Goal: Information Seeking & Learning: Learn about a topic

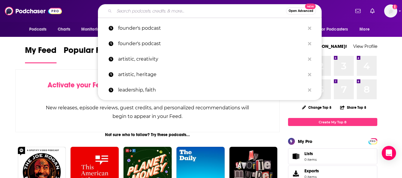
click at [153, 10] on input "Search podcasts, credits, & more..." at bounding box center [200, 11] width 172 height 10
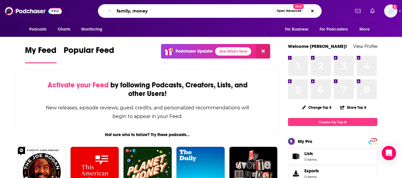
type input "family, money"
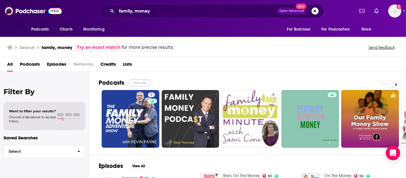
click at [132, 83] on button "View All" at bounding box center [139, 82] width 21 height 7
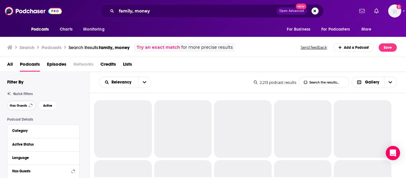
click at [12, 106] on span "Has Guests" at bounding box center [18, 105] width 17 height 3
click at [47, 102] on button "Active" at bounding box center [47, 106] width 19 height 10
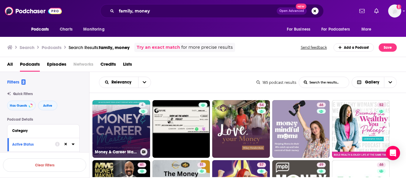
click at [119, 128] on link "4 Money & Career Mastery: Debt, Wealth, Family & Legacy" at bounding box center [122, 129] width 58 height 58
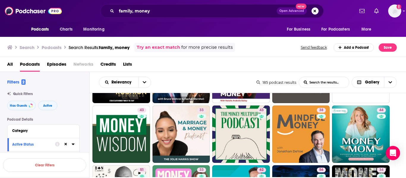
scroll to position [115, 0]
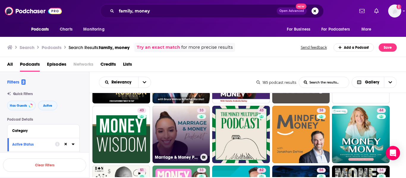
click at [182, 125] on link "33 Marriage & Money Podcast | Marriage, Money, Faith | Christian Podcast for Co…" at bounding box center [182, 135] width 58 height 58
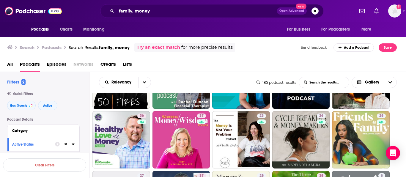
scroll to position [229, 0]
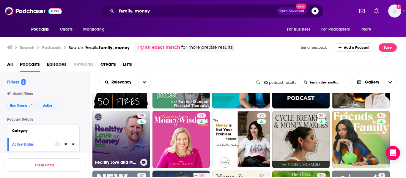
click at [133, 134] on link "36 Healthy Love and Money" at bounding box center [122, 140] width 58 height 58
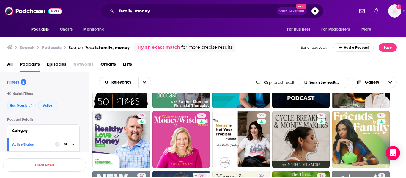
click at [397, 136] on ul "4 54 46 52 61 51 57 49 46 43 33 43 38 44 51 33 62 56 34 36 37 23 26 25 27 37 25…" at bounding box center [252, 170] width 318 height 598
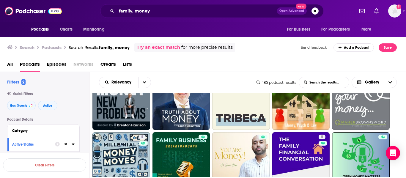
scroll to position [340, 0]
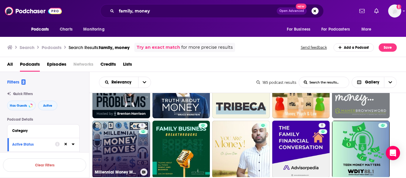
click at [131, 154] on link "8 Millennial Money Moves" at bounding box center [122, 150] width 58 height 58
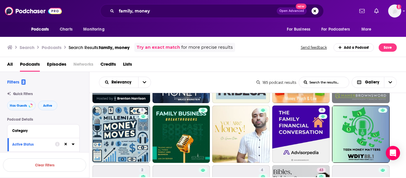
scroll to position [355, 0]
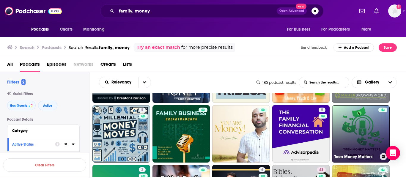
click at [368, 131] on link "Teen Money Matters" at bounding box center [361, 134] width 58 height 58
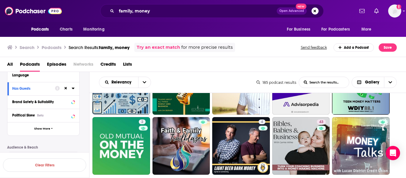
scroll to position [403, 0]
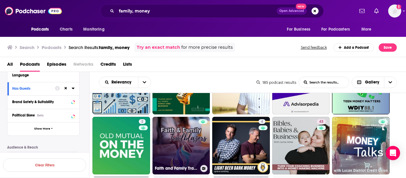
click at [187, 135] on link "Faith and Family Trailblazer Podcast" at bounding box center [182, 146] width 58 height 58
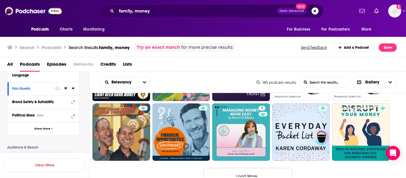
scroll to position [537, 0]
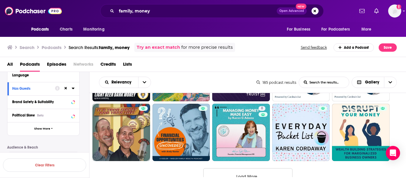
click at [267, 173] on button "Load More..." at bounding box center [248, 176] width 89 height 16
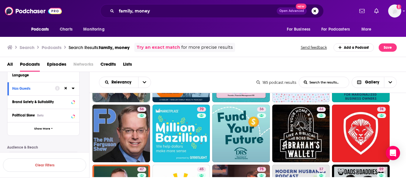
scroll to position [596, 0]
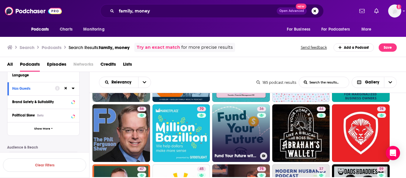
click at [249, 129] on link "36 Fund Your Future with DRS" at bounding box center [241, 133] width 58 height 58
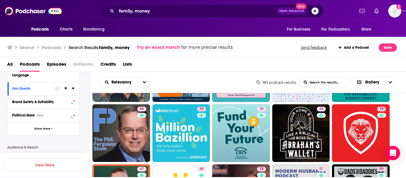
click at [0, 65] on div "All Podcasts Episodes Networks Credits Lists" at bounding box center [203, 64] width 407 height 15
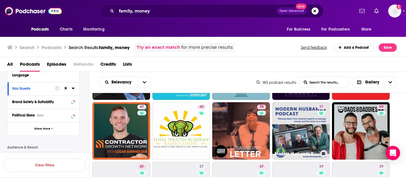
scroll to position [658, 0]
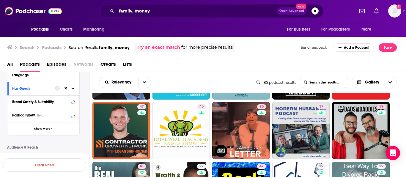
click at [400, 115] on ul "4 54 46 52 61 51 57 49 46 43 33 43 38 44 51 33 62 56 34 36 37 23 26 25 27 37 25…" at bounding box center [252, 40] width 318 height 1197
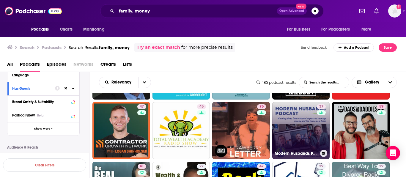
click at [297, 125] on link "37 Modern Husbands Podcast" at bounding box center [302, 131] width 58 height 58
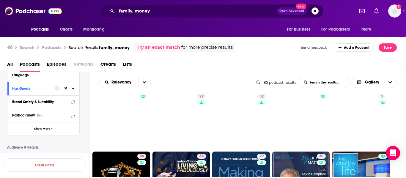
scroll to position [848, 0]
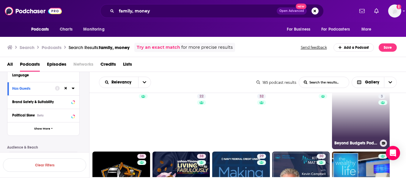
click at [364, 110] on link "3 Beyond Budgets Podcast" at bounding box center [361, 121] width 58 height 58
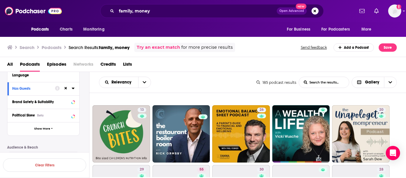
scroll to position [1075, 0]
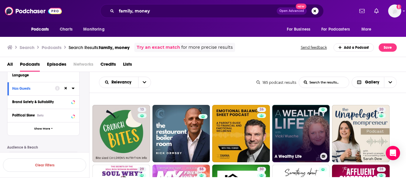
click at [310, 123] on link "A Wealthy Life" at bounding box center [302, 134] width 58 height 58
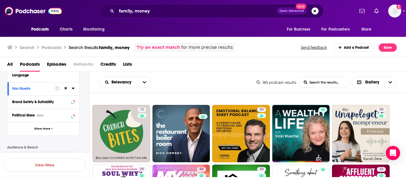
click at [0, 28] on nav "Podcasts Charts Monitoring For Business For Podcasters More" at bounding box center [203, 29] width 406 height 15
click at [163, 11] on input "family, money" at bounding box center [197, 11] width 160 height 10
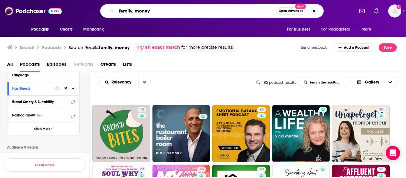
click at [163, 11] on input "family, money" at bounding box center [197, 11] width 160 height 10
type input "intuition"
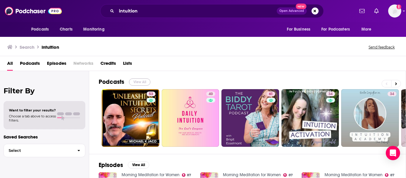
click at [137, 81] on button "View All" at bounding box center [139, 82] width 21 height 7
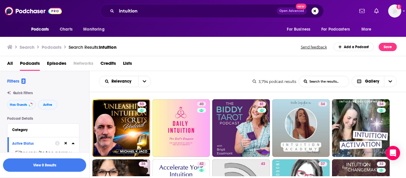
click at [65, 144] on icon at bounding box center [66, 143] width 3 height 3
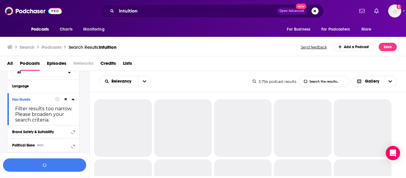
scroll to position [89, 0]
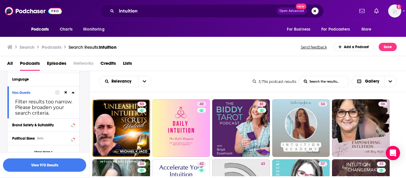
click at [66, 93] on icon at bounding box center [66, 93] width 3 height 4
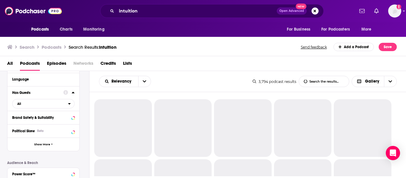
scroll to position [0, 0]
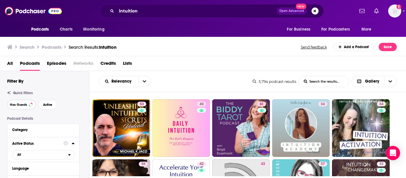
click at [30, 103] on button "Has Guests" at bounding box center [21, 105] width 29 height 10
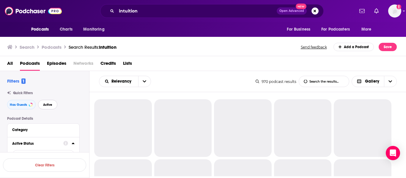
click at [42, 104] on button "Active" at bounding box center [47, 105] width 19 height 10
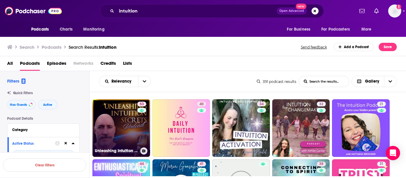
click at [121, 124] on link "53 Unleashing Intuition Secrets" at bounding box center [122, 128] width 58 height 58
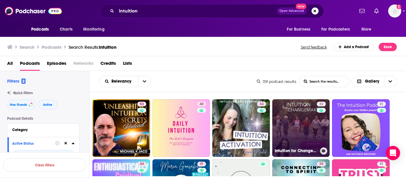
click at [309, 123] on link "32 Intuition for Changemakers" at bounding box center [302, 128] width 58 height 58
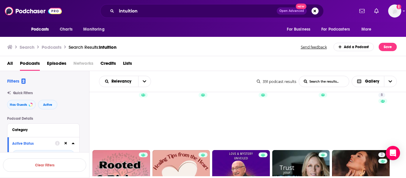
scroll to position [249, 0]
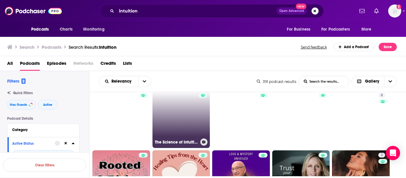
click at [175, 106] on link "The Science of Intuition, Gut Feelings, and Innovation" at bounding box center [182, 120] width 58 height 58
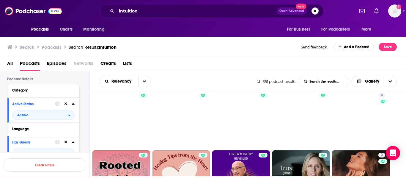
scroll to position [40, 0]
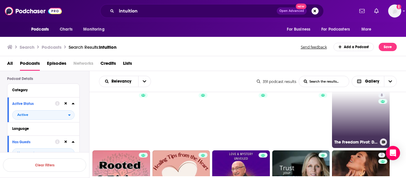
click at [354, 121] on link "8 The Freedom Pivot: Design Thinking Tools, Business Intuition & Breaking Cycle…" at bounding box center [361, 120] width 58 height 58
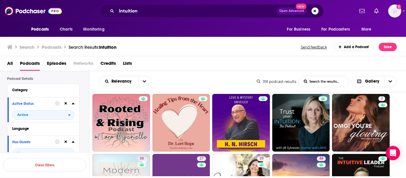
scroll to position [305, 0]
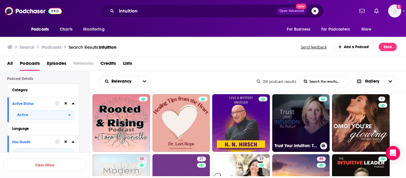
click at [306, 111] on link "Trust Your Intuition: The Podcast" at bounding box center [302, 123] width 58 height 58
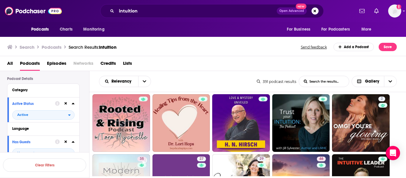
click at [398, 122] on ul "53 40 34 32 21 44 41 38 31 17 0 8 2 35 27 29 46 38 27 36 61 27 35 45 45 23 27 2…" at bounding box center [252, 93] width 318 height 598
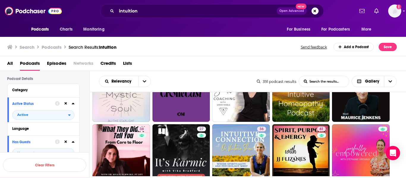
scroll to position [395, 0]
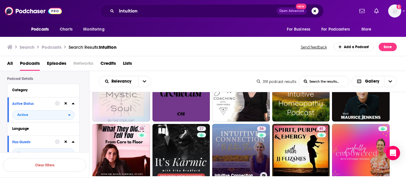
click at [226, 145] on link "36 Intuitive Connection" at bounding box center [241, 153] width 58 height 58
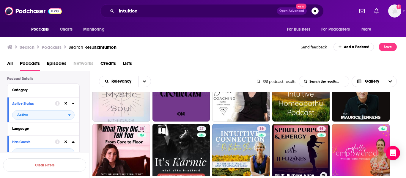
click at [303, 138] on link "61 Spirit, Purpose & Energy" at bounding box center [302, 153] width 58 height 58
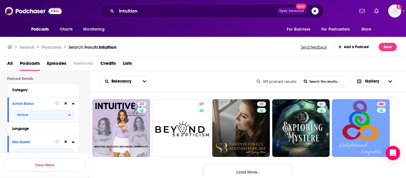
scroll to position [553, 0]
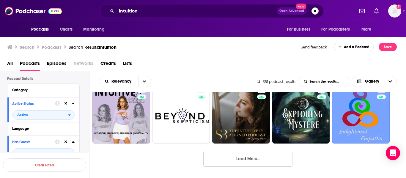
click at [255, 161] on button "Load More..." at bounding box center [248, 159] width 89 height 16
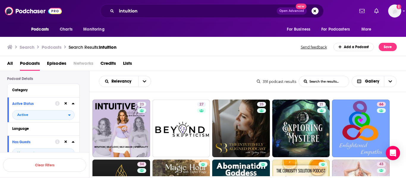
scroll to position [539, 0]
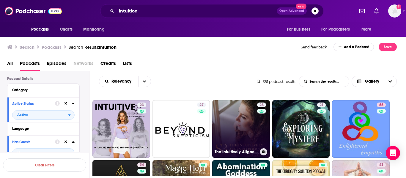
click at [230, 121] on link "25 The Intuitively Aligned Podcast with Sydney Blum" at bounding box center [241, 129] width 58 height 58
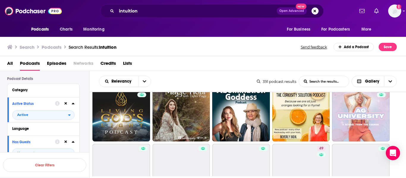
scroll to position [606, 0]
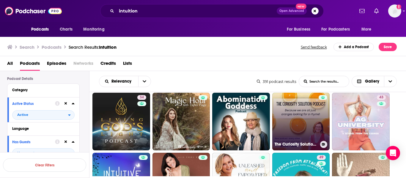
click at [308, 103] on link "The Curiosity Solution Podcast" at bounding box center [302, 122] width 58 height 58
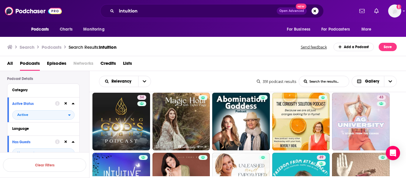
click at [396, 118] on ul "53 40 34 32 21 44 41 38 31 17 0 8 2 35 27 29 46 38 27 36 61 27 35 45 45 23 27 2…" at bounding box center [252, 91] width 318 height 1197
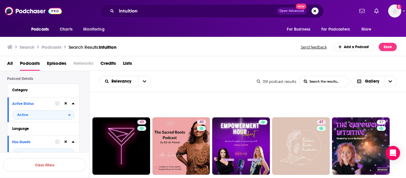
scroll to position [762, 0]
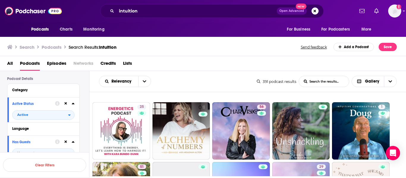
scroll to position [897, 0]
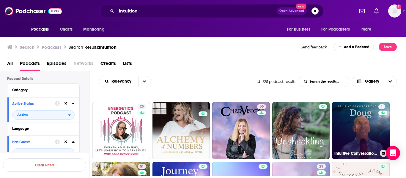
click at [363, 118] on link "1 Intuitive Conversations with Doug" at bounding box center [361, 131] width 58 height 58
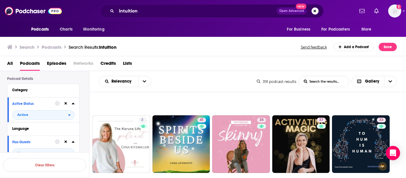
scroll to position [1153, 0]
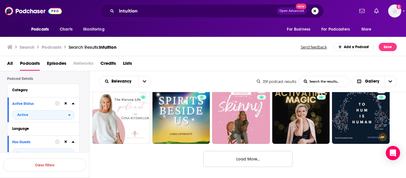
click at [283, 153] on button "Load More..." at bounding box center [248, 159] width 89 height 16
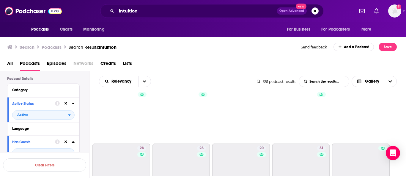
scroll to position [1516, 0]
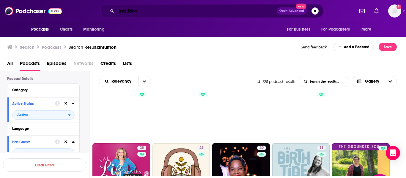
click at [205, 12] on input "intuition" at bounding box center [197, 11] width 160 height 10
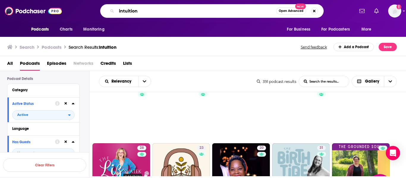
click at [205, 12] on input "intuition" at bounding box center [197, 11] width 160 height 10
type input "self-development"
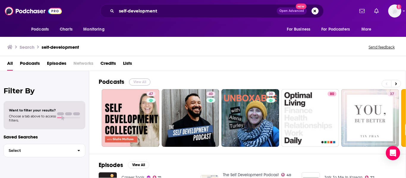
click at [139, 81] on button "View All" at bounding box center [139, 82] width 21 height 7
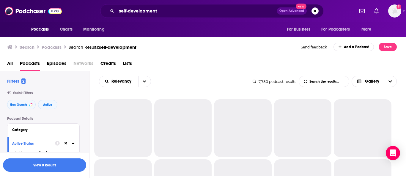
scroll to position [51, 0]
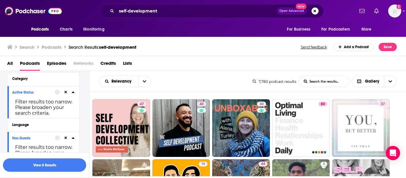
click at [66, 138] on icon at bounding box center [66, 138] width 3 height 3
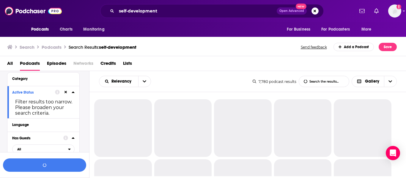
click at [65, 93] on icon at bounding box center [66, 92] width 3 height 3
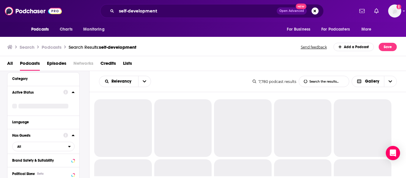
scroll to position [0, 0]
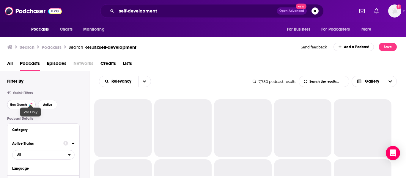
click at [30, 104] on div at bounding box center [30, 105] width 2 height 2
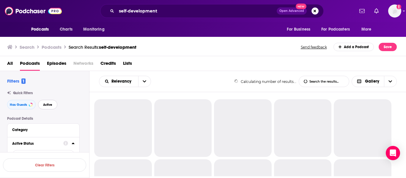
click at [44, 105] on span "Active" at bounding box center [47, 104] width 9 height 3
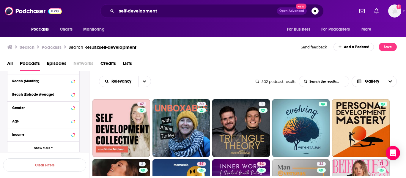
scroll to position [220, 0]
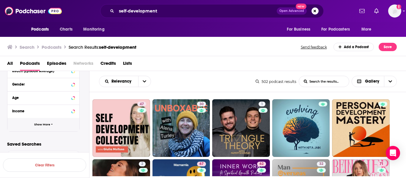
click at [54, 123] on button "Show More" at bounding box center [43, 124] width 72 height 13
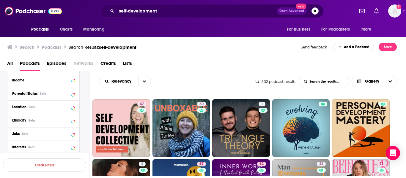
scroll to position [252, 0]
click at [48, 104] on div "Location Beta" at bounding box center [35, 106] width 47 height 4
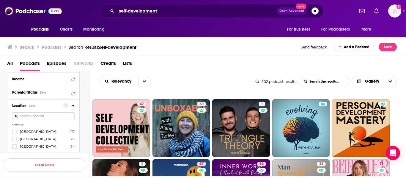
click at [39, 132] on span "[GEOGRAPHIC_DATA]" at bounding box center [38, 132] width 37 height 4
click at [15, 134] on input "multiSelectOption-unitedstates-0" at bounding box center [15, 134] width 0 height 0
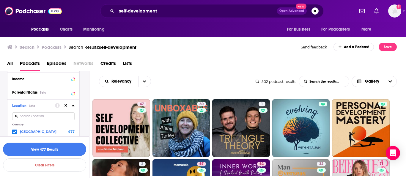
click at [20, 149] on button "View 477 Results" at bounding box center [44, 149] width 83 height 13
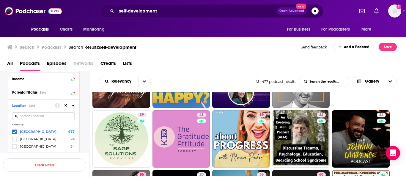
scroll to position [110, 0]
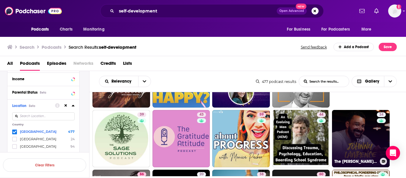
click at [357, 135] on link "24 The Johnny Lawrence Podcast" at bounding box center [361, 139] width 58 height 58
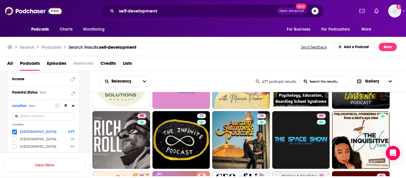
scroll to position [168, 0]
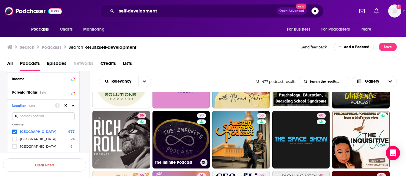
click at [197, 128] on link "20 The Infinite Podcast" at bounding box center [182, 140] width 58 height 58
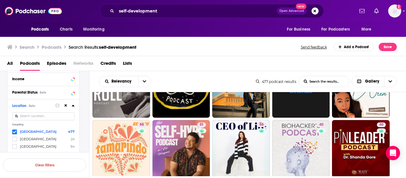
scroll to position [220, 0]
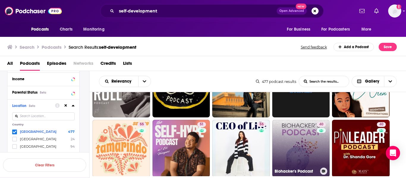
click at [307, 145] on link "40 Biohacker's Podcast" at bounding box center [302, 149] width 58 height 58
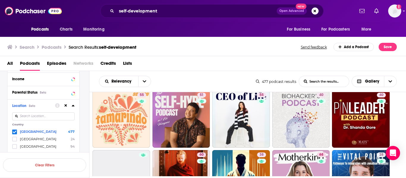
scroll to position [249, 0]
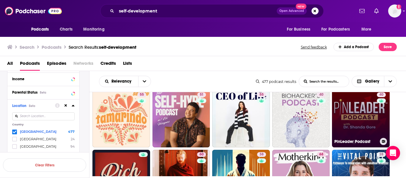
click at [363, 121] on link "40 PinLeader Podcast" at bounding box center [361, 119] width 58 height 58
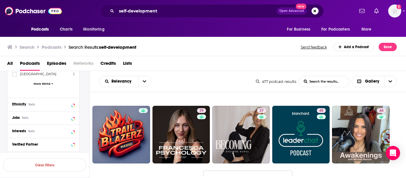
scroll to position [553, 0]
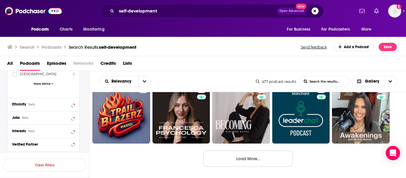
click at [275, 157] on button "Load More..." at bounding box center [248, 159] width 89 height 16
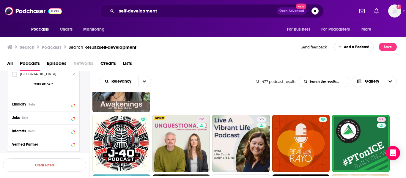
scroll to position [645, 0]
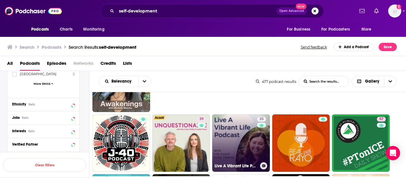
click at [244, 135] on link "25 Live A Vibrant Life Podcast with Life Coach Kelly Tibbitts" at bounding box center [241, 144] width 58 height 58
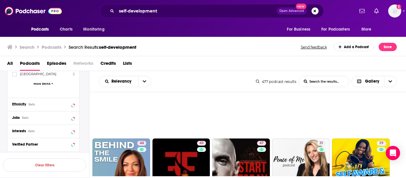
scroll to position [861, 0]
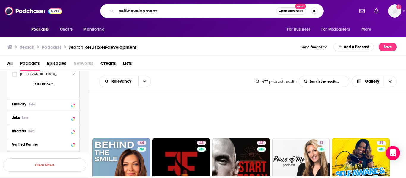
click at [0, 29] on nav "Podcasts Charts Monitoring For Business For Podcasters More" at bounding box center [203, 29] width 406 height 15
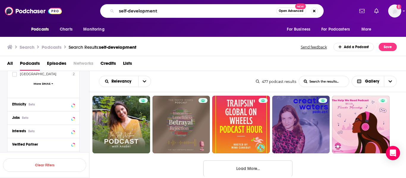
scroll to position [1153, 0]
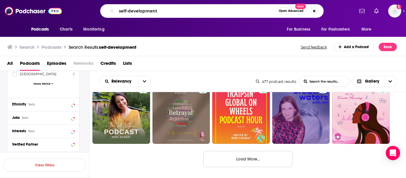
click at [287, 158] on button "Load More..." at bounding box center [248, 159] width 89 height 16
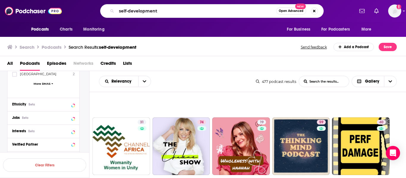
scroll to position [1362, 0]
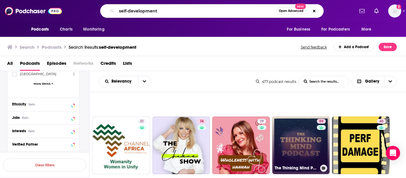
click at [311, 137] on link "59 The Thinking Mind Podcast: Psychiatry & Psychotherapy" at bounding box center [302, 146] width 58 height 58
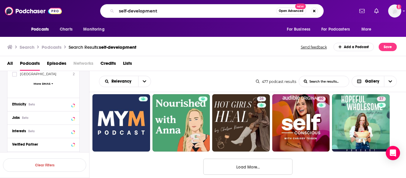
scroll to position [1745, 0]
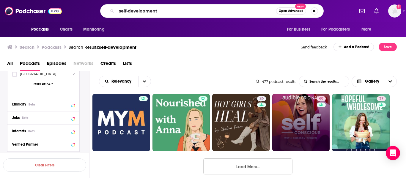
drag, startPoint x: 264, startPoint y: 162, endPoint x: 290, endPoint y: 151, distance: 28.7
click at [264, 162] on button "Load More..." at bounding box center [248, 167] width 89 height 16
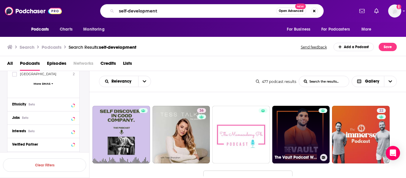
scroll to position [2353, 0]
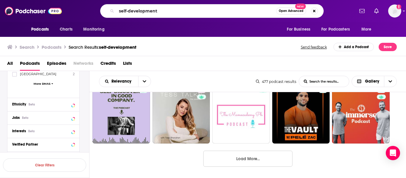
click at [279, 157] on button "Load More..." at bounding box center [248, 159] width 89 height 16
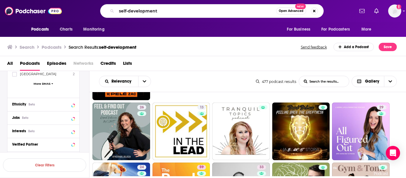
scroll to position [2440, 0]
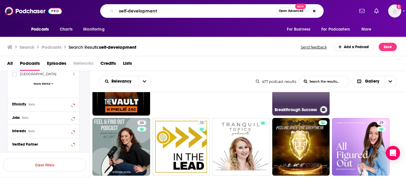
click at [306, 93] on link "42 Breakthrough Success" at bounding box center [302, 87] width 58 height 58
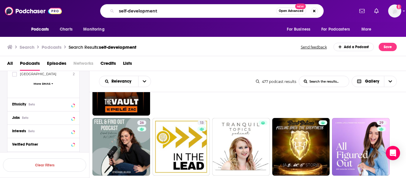
click at [90, 16] on div "self-development Open Advanced New" at bounding box center [212, 11] width 285 height 14
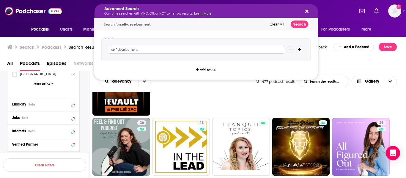
click at [167, 49] on input "self-development" at bounding box center [197, 50] width 176 height 8
type input "s"
type input "fear, anxiety"
click at [298, 21] on button "Search" at bounding box center [300, 24] width 18 height 7
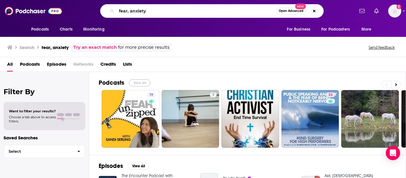
click at [138, 82] on button "View All" at bounding box center [139, 82] width 21 height 7
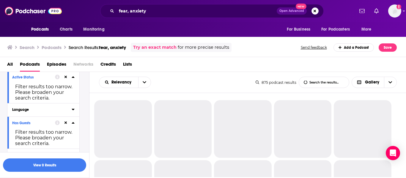
scroll to position [68, 0]
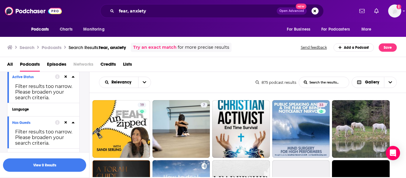
click at [66, 123] on icon at bounding box center [66, 122] width 3 height 3
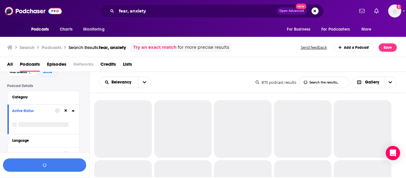
scroll to position [33, 0]
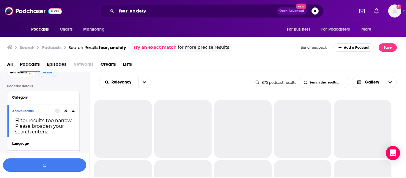
click at [65, 112] on icon at bounding box center [66, 111] width 3 height 3
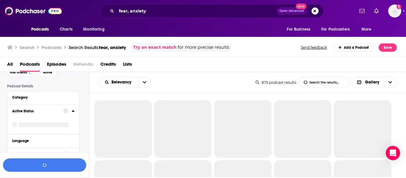
scroll to position [0, 0]
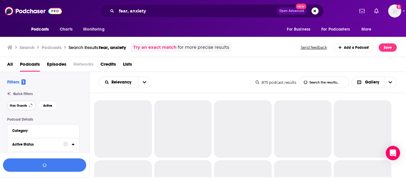
click at [19, 106] on span "Has Guests" at bounding box center [18, 105] width 17 height 3
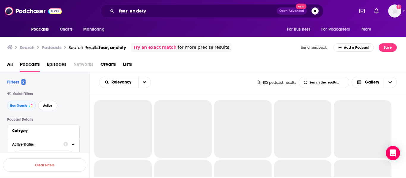
click at [46, 105] on span "Active" at bounding box center [47, 105] width 9 height 3
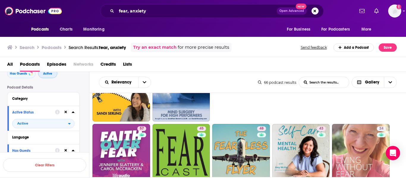
scroll to position [32, 0]
click at [38, 101] on button "Category" at bounding box center [42, 98] width 60 height 7
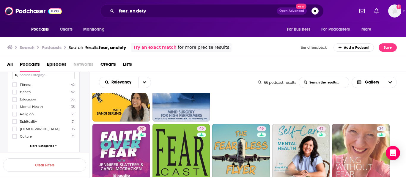
scroll to position [68, 0]
click at [15, 119] on icon at bounding box center [15, 120] width 4 height 4
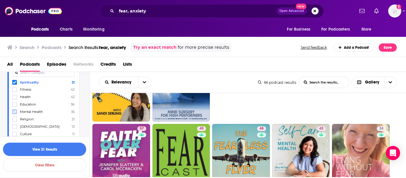
click at [14, 112] on icon at bounding box center [15, 112] width 4 height 4
click at [64, 148] on button "View 49 Results" at bounding box center [44, 149] width 83 height 13
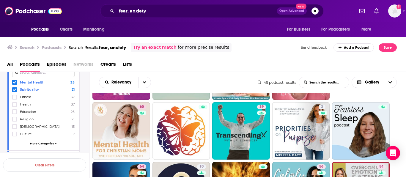
scroll to position [118, 0]
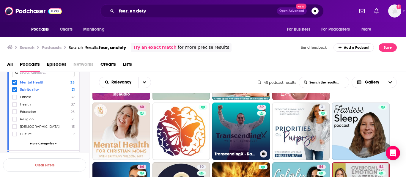
click at [234, 120] on link "39 TranscendingX - Raw Conversations and Practical Tips to Break Through Stutte…" at bounding box center [241, 132] width 58 height 58
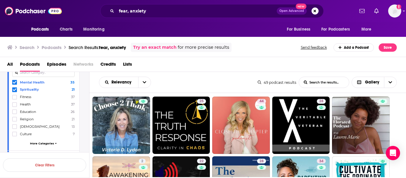
scroll to position [364, 0]
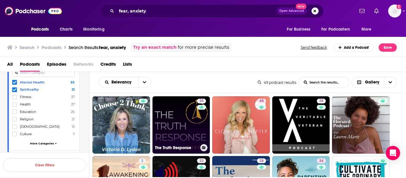
click at [165, 124] on link "25 The Truth Response" at bounding box center [182, 125] width 58 height 58
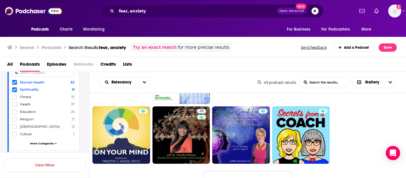
scroll to position [534, 0]
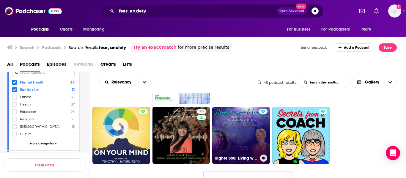
click at [224, 134] on link "Higher Soul Living with Rev. Christine Heart Savage: Ignite Your Divine Intelli…" at bounding box center [241, 136] width 58 height 58
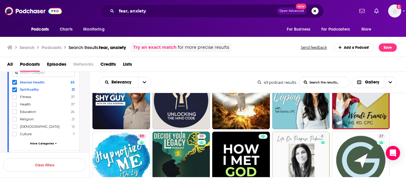
scroll to position [208, 0]
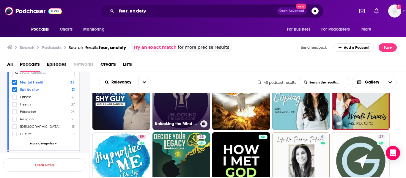
click at [182, 104] on link "10 Unlocking the Mind Code" at bounding box center [182, 101] width 58 height 58
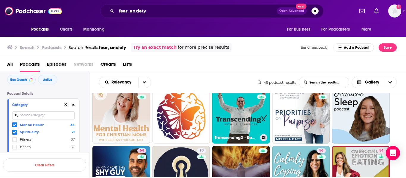
scroll to position [107, 0]
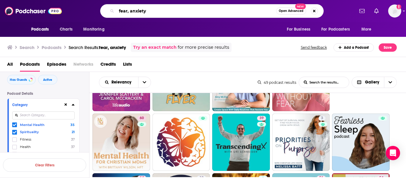
click at [246, 12] on input "fear, anxiety" at bounding box center [197, 11] width 160 height 10
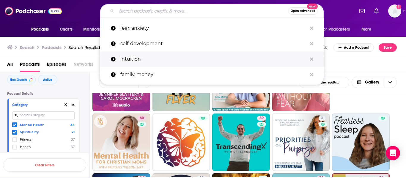
click at [135, 59] on p "intuition" at bounding box center [214, 58] width 187 height 15
type input "intuition"
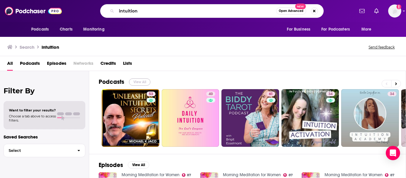
click at [143, 82] on button "View All" at bounding box center [139, 82] width 21 height 7
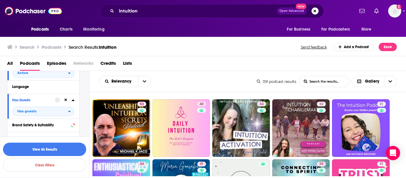
scroll to position [107, 0]
click at [67, 101] on button at bounding box center [65, 99] width 5 height 5
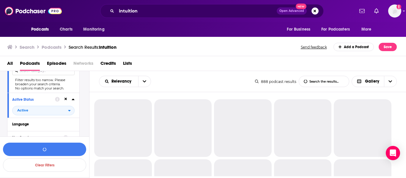
scroll to position [67, 0]
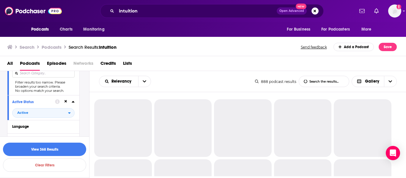
click at [65, 101] on icon at bounding box center [66, 101] width 3 height 3
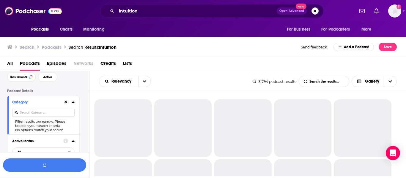
scroll to position [27, 0]
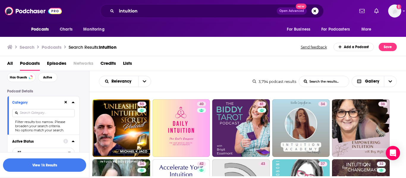
click at [65, 103] on icon at bounding box center [66, 103] width 3 height 4
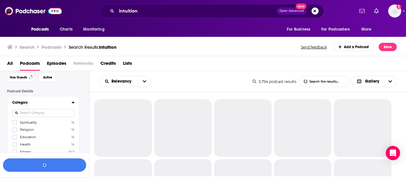
scroll to position [0, 0]
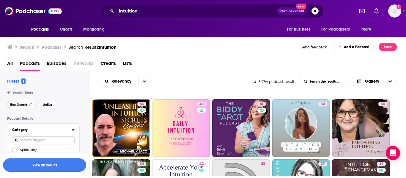
click at [29, 104] on button "Has Guests" at bounding box center [21, 105] width 29 height 10
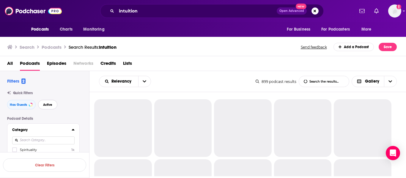
click at [40, 105] on button "Active" at bounding box center [47, 105] width 19 height 10
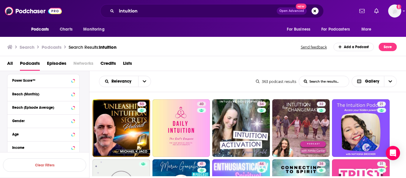
scroll to position [267, 0]
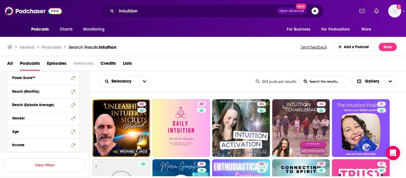
click at [53, 96] on div "Reach (Monthly)" at bounding box center [43, 91] width 72 height 13
click at [69, 93] on div at bounding box center [68, 91] width 11 height 7
click at [73, 92] on icon at bounding box center [73, 91] width 3 height 5
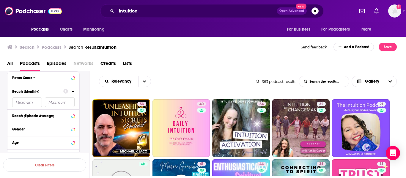
click at [65, 101] on input "number" at bounding box center [60, 103] width 30 height 10
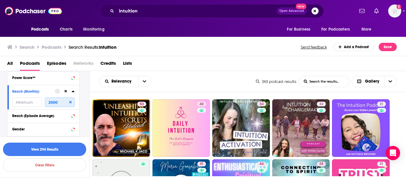
type input "2000"
click at [30, 143] on button "View 294 Results" at bounding box center [44, 149] width 83 height 13
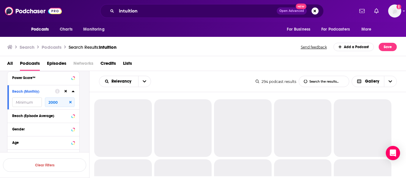
click at [72, 92] on icon at bounding box center [73, 91] width 3 height 1
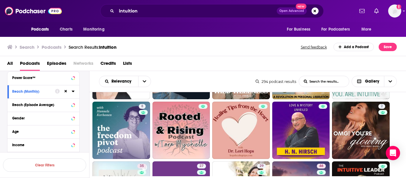
scroll to position [238, 0]
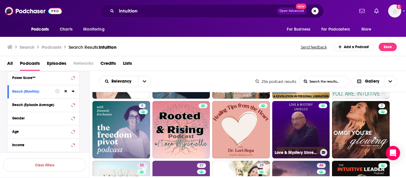
click at [290, 127] on link "Love & Mystery Unveiled: Relationships, Intuition & Transformative Love Netflix…" at bounding box center [302, 130] width 58 height 58
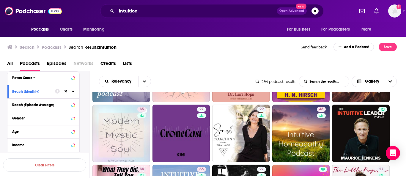
scroll to position [295, 0]
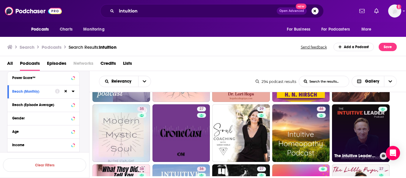
click at [356, 118] on link "The Intuitive Leader™ with Maurice Jenkens" at bounding box center [361, 133] width 58 height 58
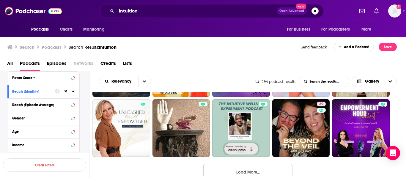
scroll to position [553, 0]
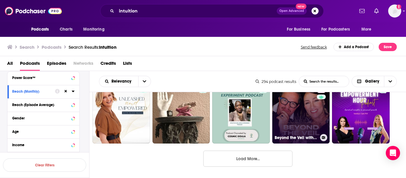
click at [310, 117] on link "39 Beyond the Veil with Tiff & Jack" at bounding box center [302, 115] width 58 height 58
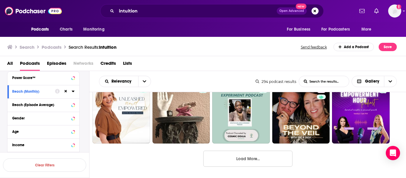
click at [250, 157] on button "Load More..." at bounding box center [248, 159] width 89 height 16
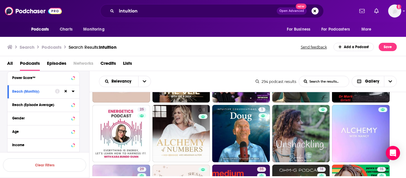
scroll to position [655, 0]
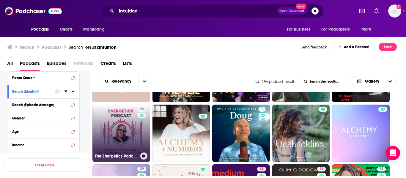
click at [126, 140] on link "25 The Energetics Podcast" at bounding box center [122, 134] width 58 height 58
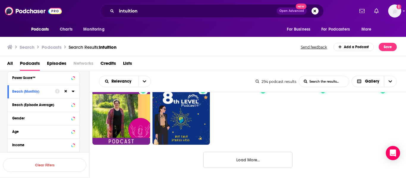
scroll to position [1152, 0]
click at [234, 157] on button "Load More..." at bounding box center [248, 160] width 89 height 16
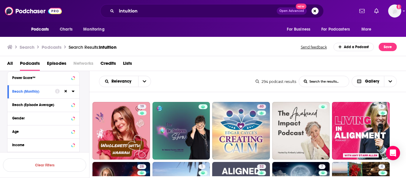
scroll to position [1257, 0]
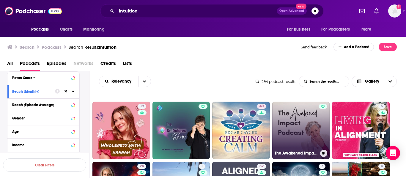
click at [306, 134] on link "The Awakened Impact Podcast" at bounding box center [302, 131] width 58 height 58
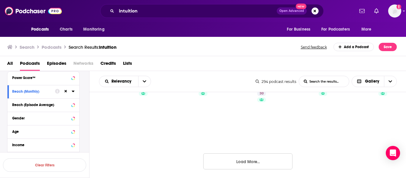
scroll to position [1753, 0]
click at [273, 157] on button "Load More..." at bounding box center [248, 159] width 89 height 16
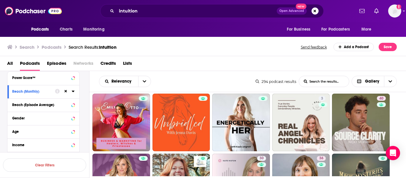
scroll to position [1805, 0]
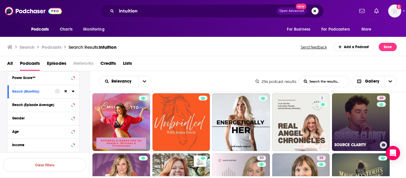
click at [348, 129] on link "40 SOURCE CLARITY" at bounding box center [361, 122] width 58 height 58
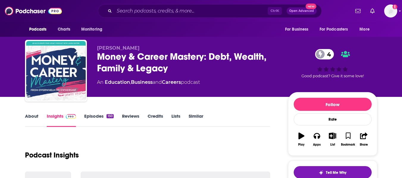
click at [35, 118] on link "About" at bounding box center [31, 120] width 13 height 14
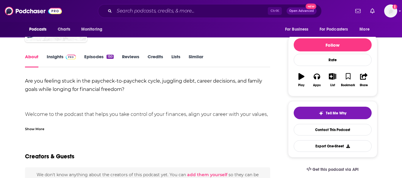
scroll to position [60, 0]
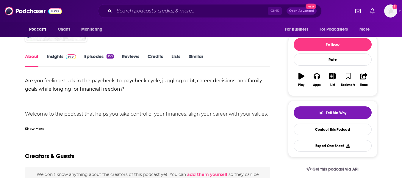
click at [32, 127] on div "Show More" at bounding box center [34, 129] width 19 height 6
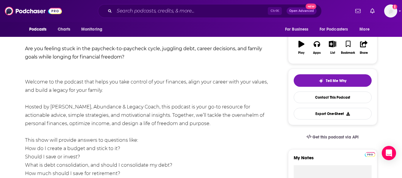
scroll to position [0, 0]
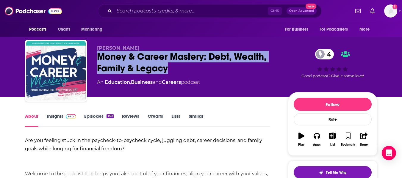
drag, startPoint x: 98, startPoint y: 57, endPoint x: 180, endPoint y: 71, distance: 83.2
click at [180, 71] on div "Money & Career Mastery: Debt, Wealth, Family & Legacy 4" at bounding box center [188, 62] width 182 height 23
copy h1 "Money & Career Mastery: Debt, Wealth, Family & Legacy"
click at [60, 114] on link "Insights" at bounding box center [61, 120] width 29 height 14
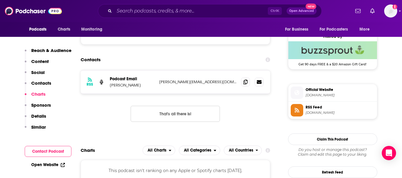
scroll to position [427, 0]
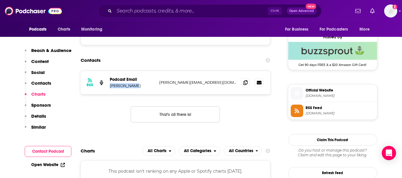
drag, startPoint x: 110, startPoint y: 86, endPoint x: 133, endPoint y: 85, distance: 23.8
click at [133, 85] on p "Laura Sexton" at bounding box center [132, 85] width 45 height 5
copy p "Laura Sexton"
click at [243, 80] on icon at bounding box center [245, 82] width 4 height 5
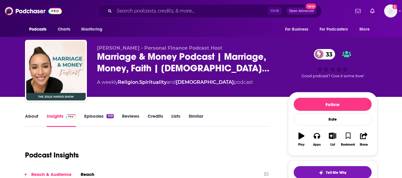
click at [31, 119] on link "About" at bounding box center [31, 120] width 13 height 14
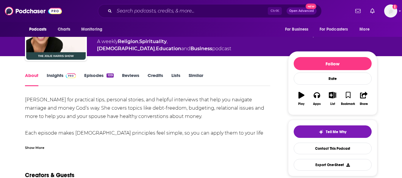
scroll to position [41, 0]
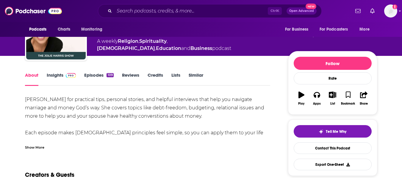
click at [31, 142] on div "Show More" at bounding box center [147, 145] width 245 height 10
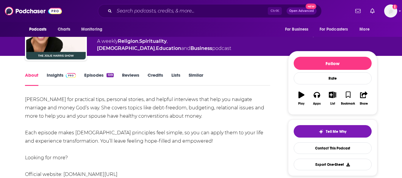
scroll to position [0, 0]
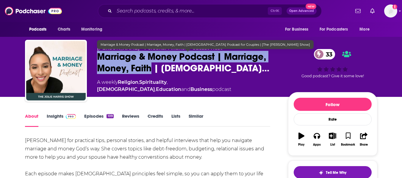
drag, startPoint x: 96, startPoint y: 55, endPoint x: 153, endPoint y: 71, distance: 58.3
click at [153, 71] on div "Jolie Harris - Personal Finance Podcast Host Marriage & Money Podcast | Marriag…" at bounding box center [201, 72] width 352 height 64
copy h1 "Marriage & Money Podcast | Marriage, Money, Faith"
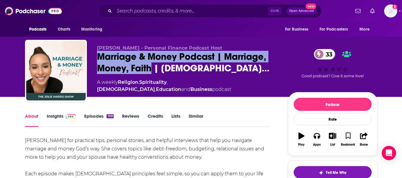
click at [53, 118] on link "Insights" at bounding box center [61, 120] width 29 height 14
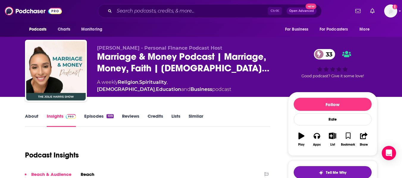
click at [0, 91] on div "Jolie Harris - Personal Finance Podcast Host Marriage & Money Podcast | Marriag…" at bounding box center [201, 48] width 402 height 97
drag, startPoint x: 98, startPoint y: 49, endPoint x: 124, endPoint y: 50, distance: 26.5
click at [124, 50] on span "Jolie Harris - Personal Finance Podcast Host" at bounding box center [159, 48] width 125 height 6
copy span "Jolie Harris"
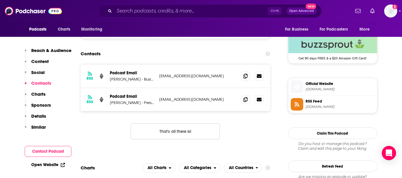
scroll to position [434, 0]
click at [246, 101] on icon at bounding box center [245, 99] width 4 height 5
click at [246, 76] on icon at bounding box center [245, 75] width 4 height 5
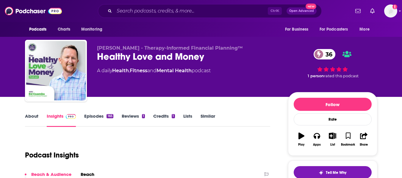
click at [26, 118] on link "About" at bounding box center [31, 120] width 13 height 14
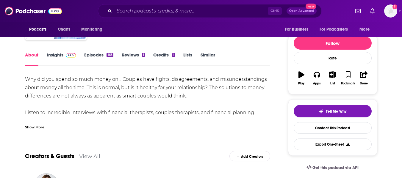
scroll to position [72, 0]
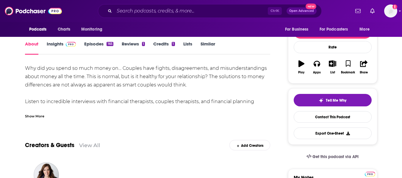
click at [35, 112] on div "Show More" at bounding box center [147, 114] width 245 height 10
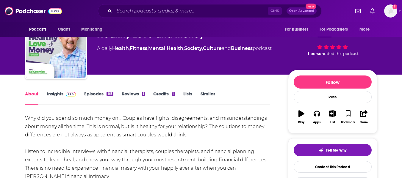
scroll to position [0, 0]
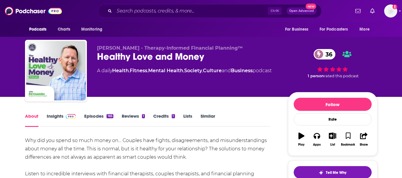
click at [105, 58] on div "Healthy Love and Money 36" at bounding box center [188, 57] width 182 height 12
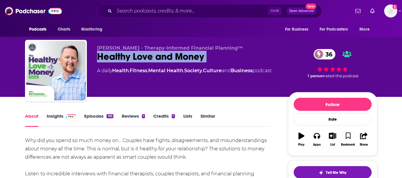
click at [105, 58] on div "Healthy Love and Money 36" at bounding box center [188, 57] width 182 height 12
copy div "Healthy Love and Money 36"
click at [57, 118] on link "Insights" at bounding box center [61, 120] width 29 height 14
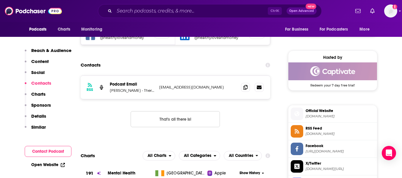
scroll to position [455, 0]
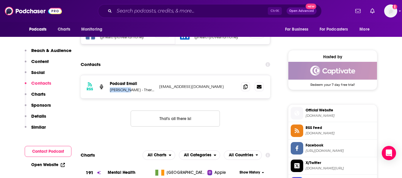
drag, startPoint x: 110, startPoint y: 90, endPoint x: 131, endPoint y: 90, distance: 20.2
click at [131, 90] on p "Ed Coambs - Therapy-Informed Financial Planning™" at bounding box center [132, 89] width 45 height 5
copy p "Ed Coambs"
click at [245, 87] on icon at bounding box center [245, 86] width 4 height 5
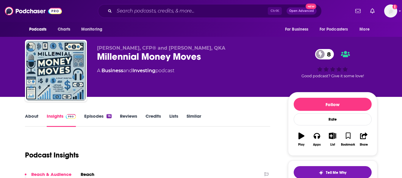
click at [32, 125] on link "About" at bounding box center [31, 120] width 13 height 14
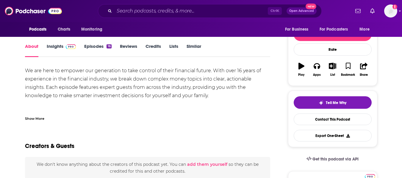
scroll to position [70, 0]
click at [37, 118] on div "Show More" at bounding box center [34, 118] width 19 height 6
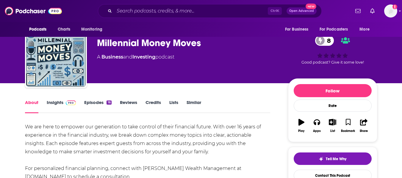
scroll to position [0, 0]
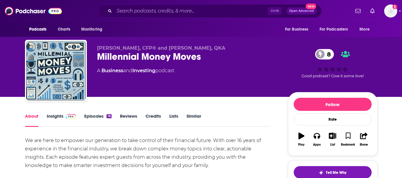
click at [136, 57] on div "Millennial Money Moves 8" at bounding box center [188, 57] width 182 height 12
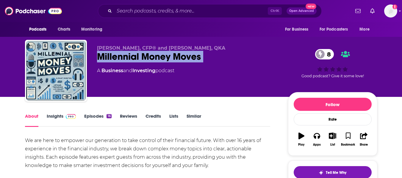
click at [136, 57] on div "Millennial Money Moves 8" at bounding box center [188, 57] width 182 height 12
copy div "Millennial Money Moves 8"
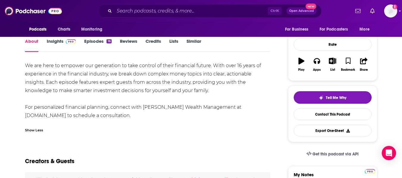
scroll to position [62, 0]
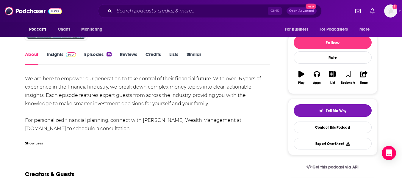
click at [54, 54] on link "Insights" at bounding box center [61, 58] width 29 height 14
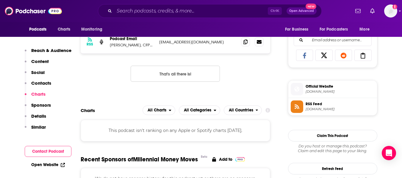
scroll to position [365, 0]
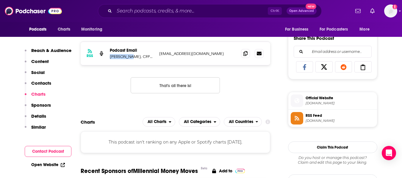
drag, startPoint x: 110, startPoint y: 57, endPoint x: 130, endPoint y: 57, distance: 19.6
click at [130, 57] on p "Sean Babin, CFP® and Blake Bandani, QKA" at bounding box center [132, 56] width 45 height 5
copy p "Sean Babin"
click at [242, 54] on span at bounding box center [245, 53] width 9 height 9
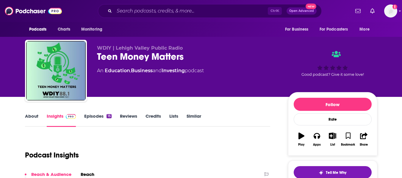
click at [28, 117] on link "About" at bounding box center [31, 120] width 13 height 14
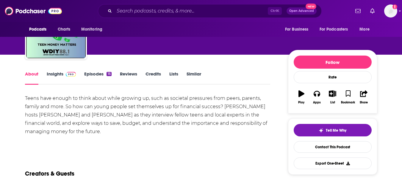
scroll to position [43, 0]
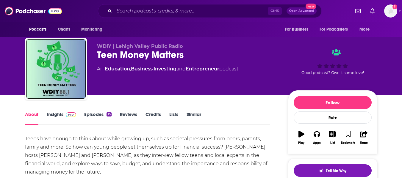
scroll to position [0, 0]
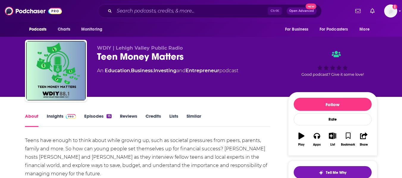
click at [133, 56] on div "Teen Money Matters" at bounding box center [188, 57] width 182 height 12
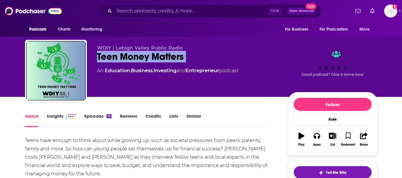
click at [133, 56] on div "Teen Money Matters" at bounding box center [188, 57] width 182 height 12
copy div "Teen Money Matters"
click at [55, 118] on link "Insights" at bounding box center [61, 120] width 29 height 14
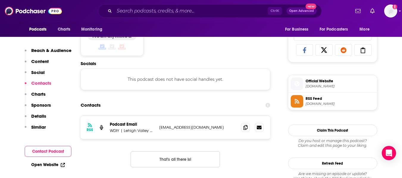
scroll to position [398, 0]
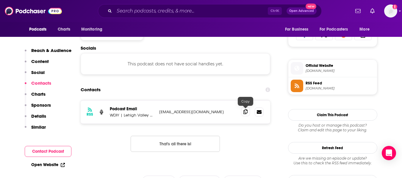
click at [243, 115] on span at bounding box center [245, 111] width 9 height 9
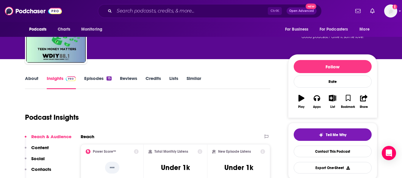
scroll to position [0, 0]
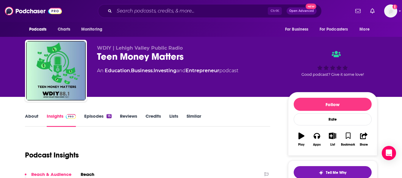
click at [35, 119] on link "About" at bounding box center [31, 120] width 13 height 14
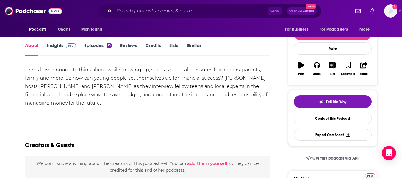
scroll to position [71, 0]
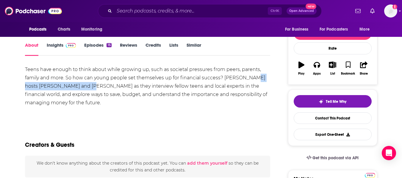
drag, startPoint x: 248, startPoint y: 77, endPoint x: 76, endPoint y: 87, distance: 172.0
click at [76, 87] on div "Teens have enough to think about while growing up, such as societal pressures f…" at bounding box center [147, 86] width 245 height 42
copy div "[PERSON_NAME] and [PERSON_NAME]"
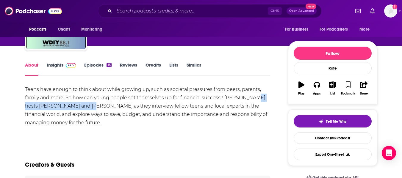
scroll to position [67, 0]
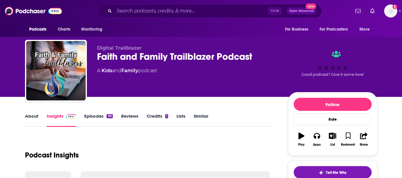
click at [29, 119] on link "About" at bounding box center [31, 120] width 13 height 14
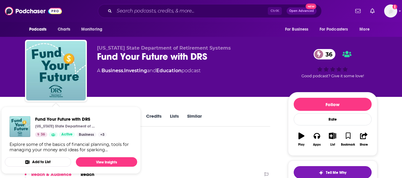
click at [12, 90] on div "[US_STATE] State Department of Retirement Systems Fund Your Future with DRS 36 …" at bounding box center [201, 48] width 381 height 97
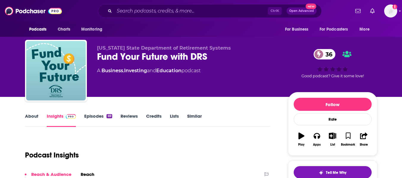
click at [27, 118] on link "About" at bounding box center [31, 120] width 13 height 14
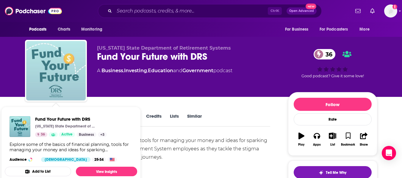
click at [59, 70] on img "Fund Your Future with DRS" at bounding box center [56, 71] width 60 height 60
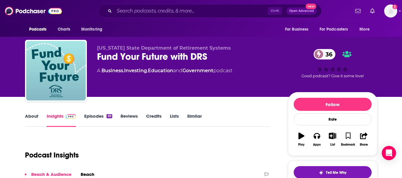
click at [109, 56] on div "Fund Your Future with DRS 36" at bounding box center [188, 57] width 182 height 12
click at [157, 47] on span "Washington State Department of Retirement Systems" at bounding box center [164, 48] width 134 height 6
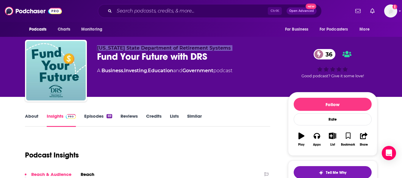
click at [157, 47] on span "Washington State Department of Retirement Systems" at bounding box center [164, 48] width 134 height 6
copy p "Washington State Department of Retirement Systems"
click at [157, 47] on span "Washington State Department of Retirement Systems" at bounding box center [164, 48] width 134 height 6
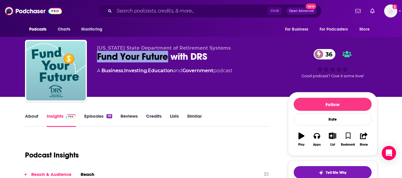
drag, startPoint x: 98, startPoint y: 54, endPoint x: 167, endPoint y: 58, distance: 68.3
click at [167, 58] on div "Fund Your Future with DRS 36" at bounding box center [188, 57] width 182 height 12
copy h2 "Fund Your Future"
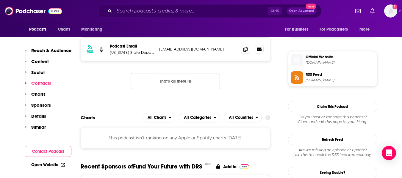
scroll to position [461, 0]
click at [249, 47] on span at bounding box center [245, 48] width 9 height 9
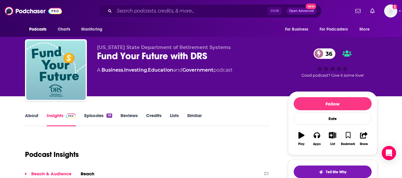
scroll to position [0, 0]
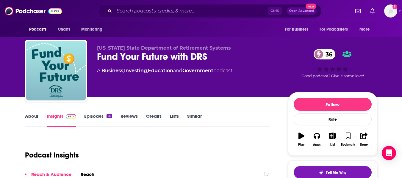
click at [28, 119] on link "About" at bounding box center [31, 120] width 13 height 14
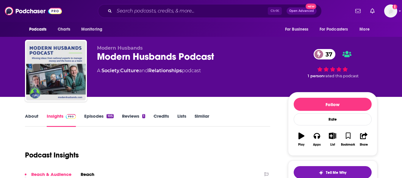
click at [0, 88] on div "Modern Husbands Modern Husbands Podcast 37 A Society , Culture and Relationship…" at bounding box center [201, 48] width 402 height 97
click at [26, 122] on link "About" at bounding box center [31, 120] width 13 height 14
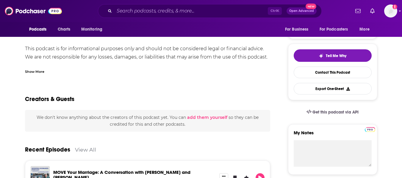
click at [39, 70] on div "Show More" at bounding box center [34, 71] width 19 height 6
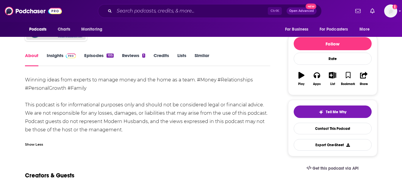
scroll to position [0, 0]
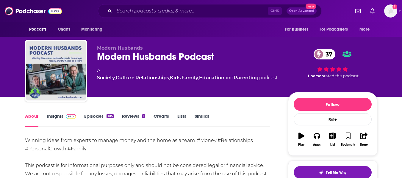
click at [117, 56] on div "Modern Husbands Podcast 37" at bounding box center [188, 57] width 182 height 12
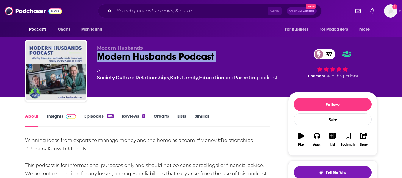
click at [117, 56] on div "Modern Husbands Podcast 37" at bounding box center [188, 57] width 182 height 12
copy div "Modern Husbands Podcast 37"
click at [56, 120] on link "Insights" at bounding box center [61, 120] width 29 height 14
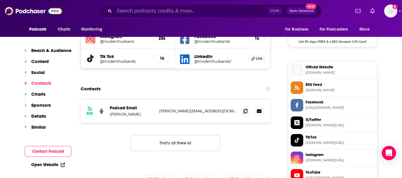
scroll to position [450, 0]
drag, startPoint x: 110, startPoint y: 116, endPoint x: 131, endPoint y: 117, distance: 20.6
click at [131, 117] on p "[PERSON_NAME]" at bounding box center [132, 114] width 45 height 5
copy p "[PERSON_NAME]"
click at [240, 113] on div "RSS Podcast Email [PERSON_NAME] [PERSON_NAME][EMAIL_ADDRESS][DOMAIN_NAME] [PERS…" at bounding box center [176, 111] width 190 height 23
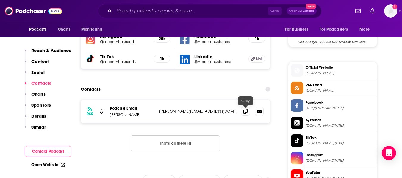
click at [242, 112] on span at bounding box center [245, 111] width 9 height 9
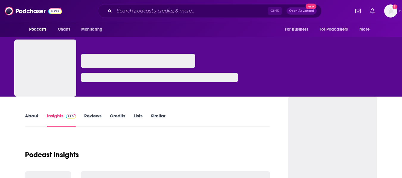
drag, startPoint x: 0, startPoint y: 0, endPoint x: 25, endPoint y: 117, distance: 119.4
click at [25, 117] on link "About" at bounding box center [31, 120] width 13 height 14
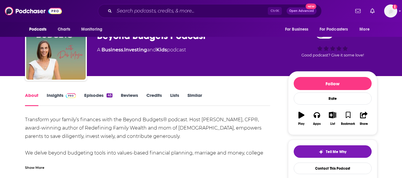
scroll to position [71, 0]
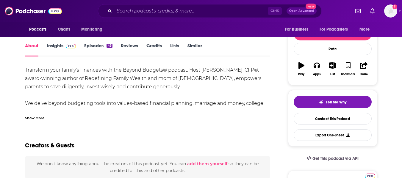
click at [33, 118] on div "Show More" at bounding box center [34, 118] width 19 height 6
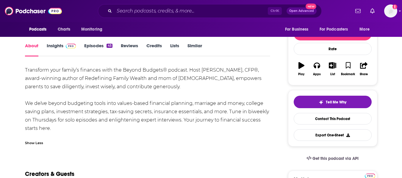
scroll to position [0, 0]
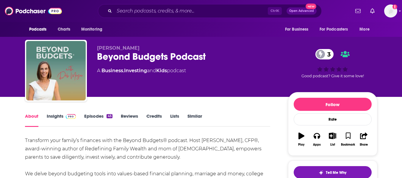
click at [113, 57] on div "Beyond Budgets Podcast 3" at bounding box center [188, 57] width 182 height 12
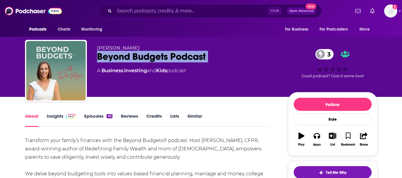
click at [113, 57] on div "Beyond Budgets Podcast 3" at bounding box center [188, 57] width 182 height 12
copy div "Beyond Budgets Podcast 3"
click at [53, 117] on link "Insights" at bounding box center [61, 120] width 29 height 14
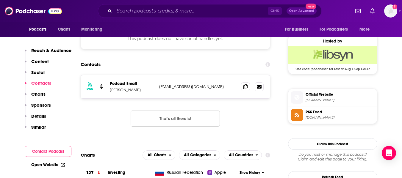
scroll to position [423, 0]
drag, startPoint x: 110, startPoint y: 90, endPoint x: 132, endPoint y: 91, distance: 21.1
click at [132, 91] on p "Deb Meyer" at bounding box center [132, 89] width 45 height 5
copy p "Deb Meyer"
click at [248, 88] on span at bounding box center [245, 86] width 9 height 9
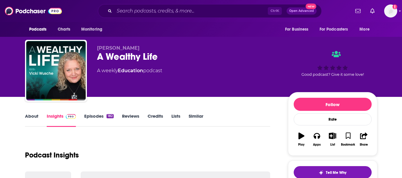
click at [27, 121] on link "About" at bounding box center [31, 120] width 13 height 14
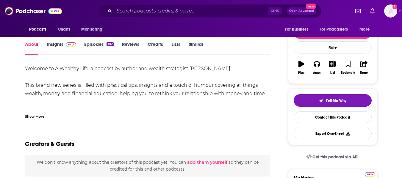
scroll to position [77, 0]
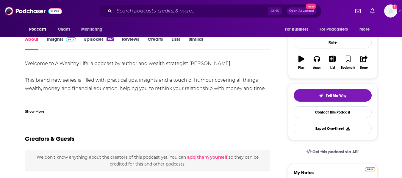
click at [33, 108] on div "Show More" at bounding box center [34, 111] width 19 height 6
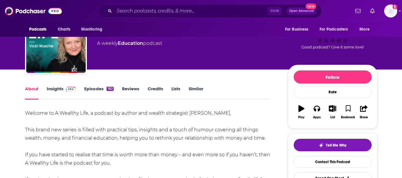
scroll to position [0, 0]
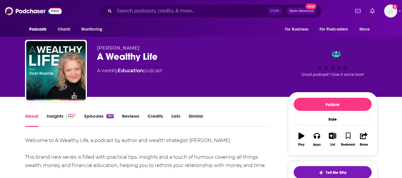
click at [107, 57] on div "A Wealthy Life" at bounding box center [188, 57] width 182 height 12
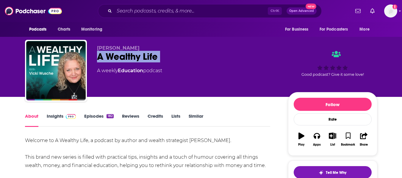
click at [107, 57] on div "A Wealthy Life" at bounding box center [188, 57] width 182 height 12
copy div "A Wealthy Life"
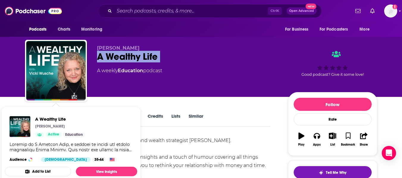
click at [0, 91] on div "Vicki Wusche A Wealthy Life A weekly Education podcast Good podcast? Give it so…" at bounding box center [201, 48] width 402 height 97
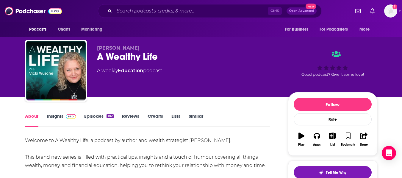
click at [50, 118] on link "Insights" at bounding box center [61, 120] width 29 height 14
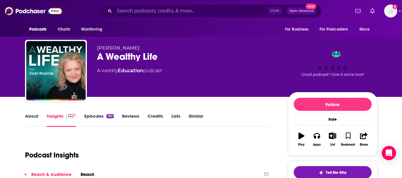
click at [0, 91] on div "Vicki Wusche A Wealthy Life A weekly Education podcast Good podcast? Give it so…" at bounding box center [201, 48] width 402 height 97
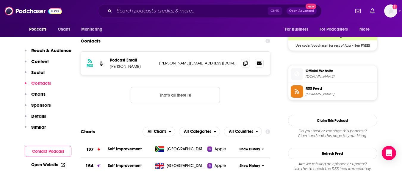
scroll to position [454, 0]
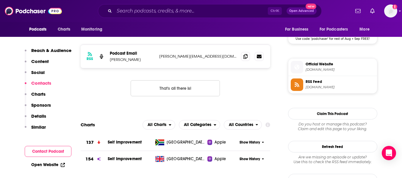
click at [48, 161] on div "Open Website" at bounding box center [48, 164] width 47 height 11
click at [49, 165] on link "Open Website" at bounding box center [48, 164] width 34 height 5
drag, startPoint x: 110, startPoint y: 60, endPoint x: 133, endPoint y: 62, distance: 23.3
click at [133, 62] on p "Vicki Wusche" at bounding box center [132, 59] width 45 height 5
copy p "Vicki Wusche"
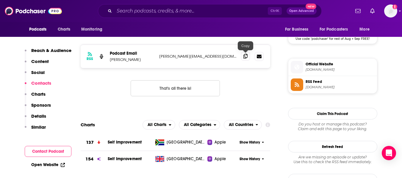
click at [245, 56] on icon at bounding box center [245, 56] width 4 height 5
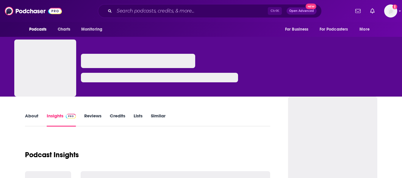
drag, startPoint x: 0, startPoint y: 0, endPoint x: 30, endPoint y: 119, distance: 122.4
click at [30, 119] on link "About" at bounding box center [31, 120] width 13 height 14
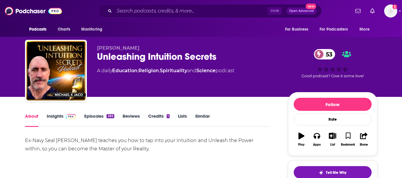
click at [112, 56] on div "Unleashing Intuition Secrets 53" at bounding box center [188, 57] width 182 height 12
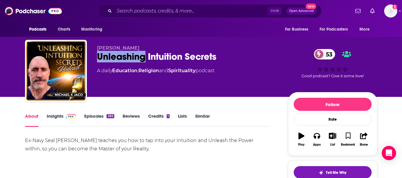
click at [112, 56] on div "Unleashing Intuition Secrets 53" at bounding box center [188, 57] width 182 height 12
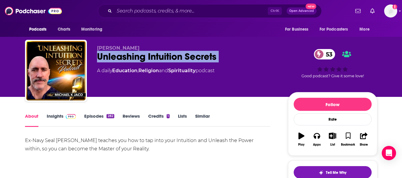
click at [112, 56] on div "Unleashing Intuition Secrets 53" at bounding box center [188, 57] width 182 height 12
copy div "Unleashing Intuition Secrets 53"
click at [48, 120] on link "Insights" at bounding box center [61, 120] width 29 height 14
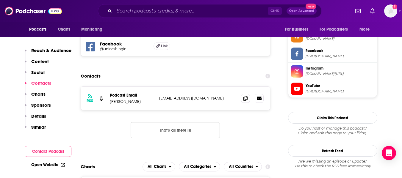
scroll to position [550, 0]
drag, startPoint x: 111, startPoint y: 67, endPoint x: 134, endPoint y: 68, distance: 22.7
click at [134, 99] on p "[PERSON_NAME]" at bounding box center [132, 101] width 45 height 5
copy p "[PERSON_NAME]"
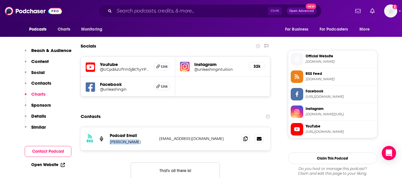
scroll to position [509, 0]
click at [242, 135] on span at bounding box center [245, 139] width 9 height 9
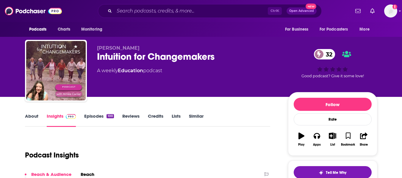
click at [29, 118] on link "About" at bounding box center [31, 120] width 13 height 14
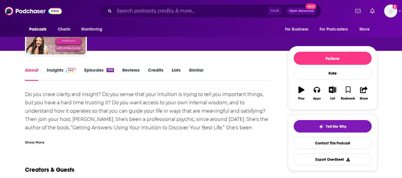
scroll to position [46, 0]
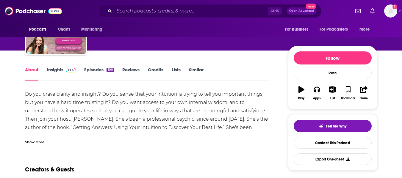
click at [42, 135] on div "Show More" at bounding box center [147, 140] width 245 height 10
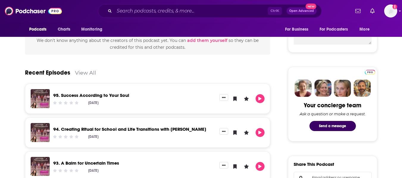
scroll to position [240, 0]
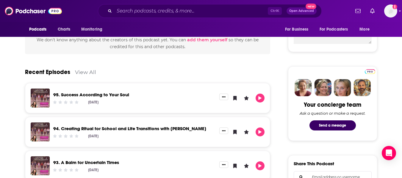
click at [0, 62] on div "About Insights Episodes 100 Reviews Credits Lists Similar Do you crave clarity …" at bounding box center [201, 160] width 402 height 606
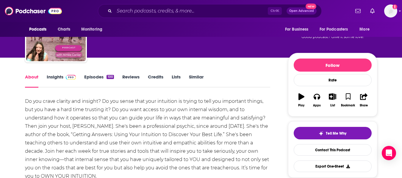
scroll to position [0, 0]
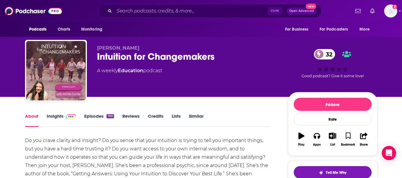
click at [116, 54] on div "Intuition for Changemakers 32" at bounding box center [188, 57] width 182 height 12
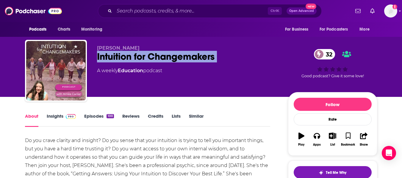
click at [116, 54] on div "Intuition for Changemakers 32" at bounding box center [188, 57] width 182 height 12
copy div "Intuition for Changemakers 32"
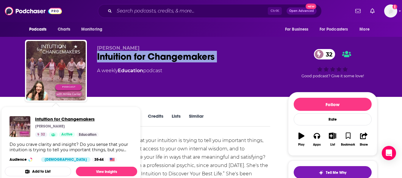
click at [59, 118] on span "Intuition for Changemakers" at bounding box center [67, 119] width 64 height 6
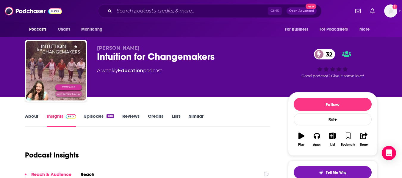
click at [7, 78] on div "Aimee Cartier Intuition for Changemakers 32 A weekly Education podcast 32 Good …" at bounding box center [201, 48] width 402 height 97
click at [0, 96] on div "Aimee Cartier Intuition for Changemakers 32 A weekly Education podcast 32 Good …" at bounding box center [201, 48] width 402 height 97
drag, startPoint x: 99, startPoint y: 47, endPoint x: 129, endPoint y: 50, distance: 30.4
click at [129, 50] on span "Aimee Cartier" at bounding box center [118, 48] width 43 height 6
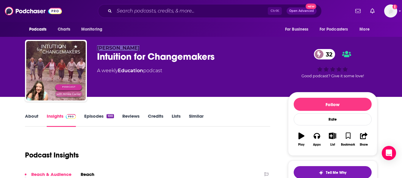
drag, startPoint x: 98, startPoint y: 49, endPoint x: 131, endPoint y: 49, distance: 33.3
click at [131, 49] on span "Aimee Cartier" at bounding box center [118, 48] width 43 height 6
copy span "Aimee Cartier"
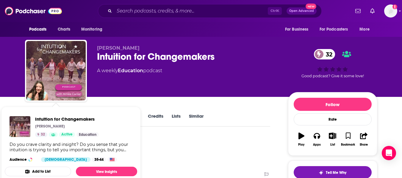
click at [3, 92] on div "Aimee Cartier Intuition for Changemakers 32 A weekly Education podcast 32 Good …" at bounding box center [201, 48] width 402 height 97
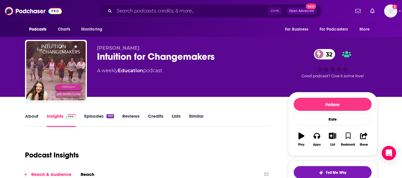
click at [35, 118] on link "About" at bounding box center [31, 120] width 13 height 14
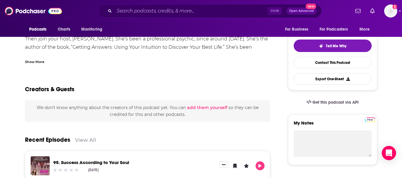
scroll to position [127, 0]
click at [40, 62] on div "Show More" at bounding box center [34, 61] width 19 height 6
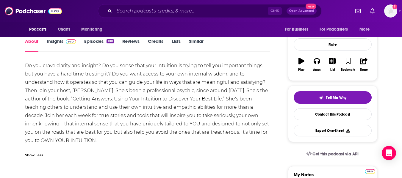
scroll to position [75, 0]
click at [57, 44] on link "Insights" at bounding box center [61, 46] width 29 height 14
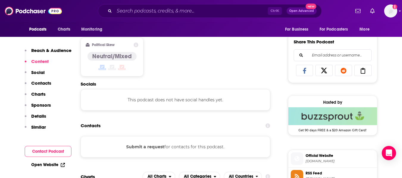
scroll to position [362, 0]
click at [37, 164] on link "Open Website" at bounding box center [48, 164] width 34 height 5
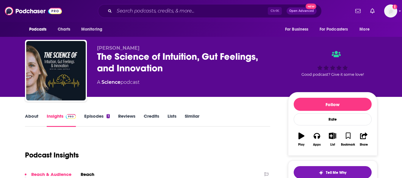
click at [26, 121] on link "About" at bounding box center [31, 120] width 13 height 14
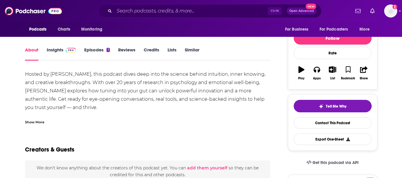
scroll to position [67, 0]
click at [38, 118] on div "Show More" at bounding box center [147, 120] width 245 height 10
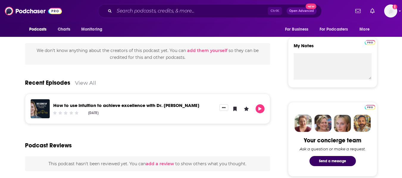
scroll to position [204, 0]
click at [91, 84] on link "View All" at bounding box center [85, 83] width 21 height 6
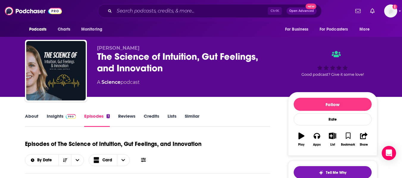
click at [49, 124] on link "Insights" at bounding box center [61, 120] width 29 height 14
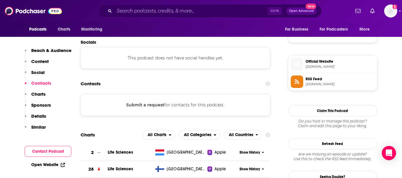
scroll to position [402, 0]
click at [47, 166] on link "Open Website" at bounding box center [48, 164] width 34 height 5
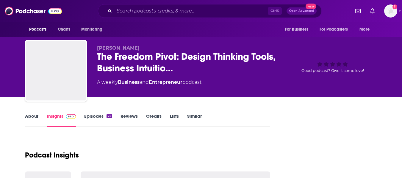
click at [32, 125] on link "About" at bounding box center [31, 120] width 13 height 14
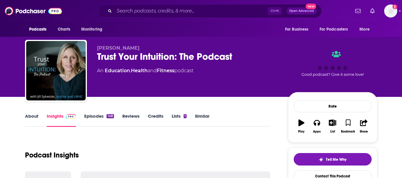
click at [32, 121] on link "About" at bounding box center [31, 120] width 13 height 14
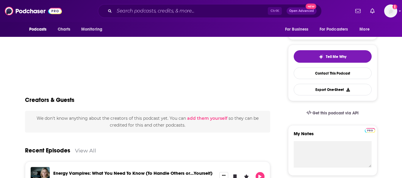
scroll to position [204, 0]
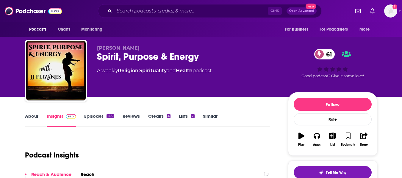
click at [32, 119] on link "About" at bounding box center [31, 120] width 13 height 14
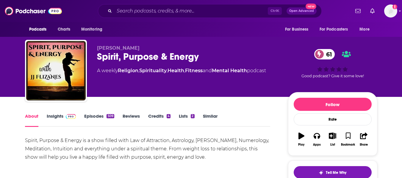
click at [107, 55] on div "Spirit, Purpose & Energy 61" at bounding box center [188, 57] width 182 height 12
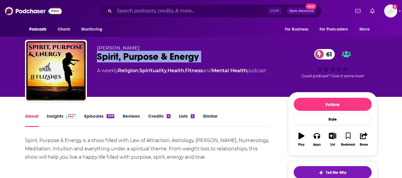
click at [107, 55] on div "Spirit, Purpose & Energy 61" at bounding box center [188, 57] width 182 height 12
copy div "Spirit, Purpose & Energy 61"
click at [59, 119] on link "Insights" at bounding box center [61, 120] width 29 height 14
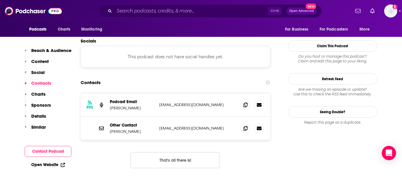
scroll to position [522, 0]
drag, startPoint x: 110, startPoint y: 95, endPoint x: 129, endPoint y: 94, distance: 19.0
click at [129, 129] on p "JJ Flizanes" at bounding box center [132, 131] width 45 height 5
copy p "JJ Flizanes"
click at [242, 123] on span at bounding box center [245, 127] width 9 height 9
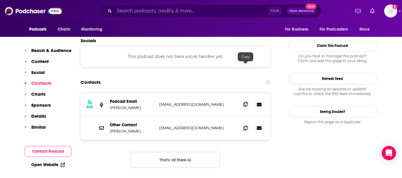
click at [244, 102] on icon at bounding box center [245, 104] width 4 height 5
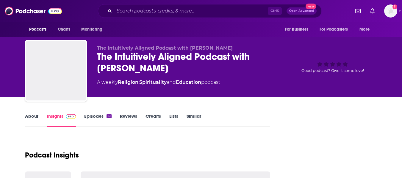
drag, startPoint x: 0, startPoint y: 0, endPoint x: 29, endPoint y: 120, distance: 123.8
click at [29, 120] on link "About" at bounding box center [31, 120] width 13 height 14
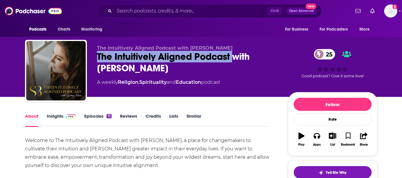
drag, startPoint x: 95, startPoint y: 55, endPoint x: 234, endPoint y: 59, distance: 138.7
click at [234, 59] on div "The Intuitively Aligned Podcast with [PERSON_NAME] The Intuitively Aligned Podc…" at bounding box center [201, 72] width 352 height 64
copy h1 "The Intuitively Aligned Podcast"
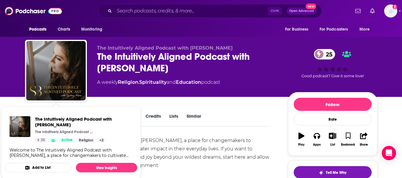
click at [0, 74] on div "The Intuitively Aligned Podcast with [PERSON_NAME] The Intuitively Aligned Podc…" at bounding box center [201, 48] width 402 height 97
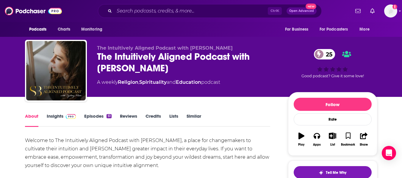
click at [49, 120] on link "Insights" at bounding box center [61, 120] width 29 height 14
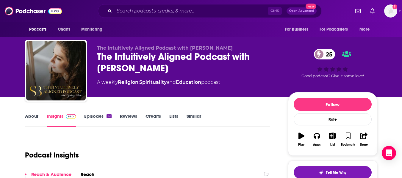
click at [0, 89] on div "The Intuitively Aligned Podcast with [PERSON_NAME] The Intuitively Aligned Podc…" at bounding box center [201, 48] width 402 height 97
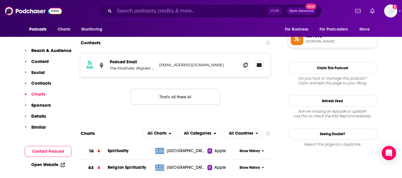
scroll to position [435, 0]
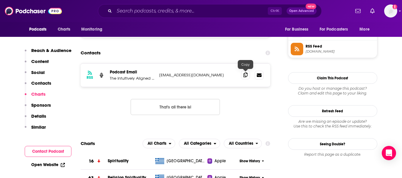
click at [245, 76] on icon at bounding box center [245, 75] width 4 height 5
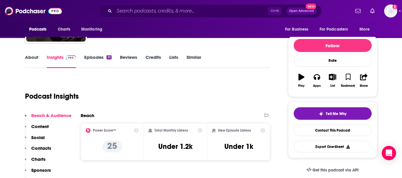
scroll to position [0, 0]
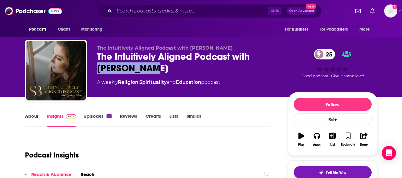
drag, startPoint x: 98, startPoint y: 68, endPoint x: 150, endPoint y: 69, distance: 51.2
click at [150, 69] on div "The Intuitively Aligned Podcast with Sydney Blum 25" at bounding box center [188, 62] width 182 height 23
copy h2 "Sydney Blum"
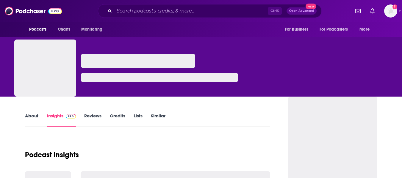
drag, startPoint x: 0, startPoint y: 0, endPoint x: 31, endPoint y: 119, distance: 123.0
click at [31, 119] on link "About" at bounding box center [31, 120] width 13 height 14
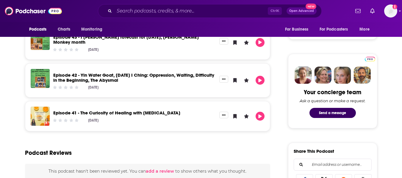
scroll to position [254, 0]
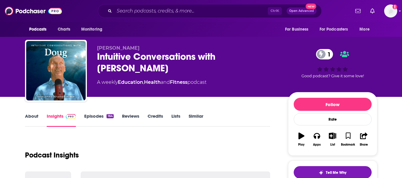
click at [34, 115] on link "About" at bounding box center [31, 120] width 13 height 14
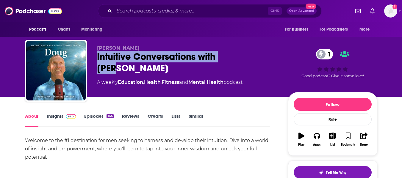
drag, startPoint x: 95, startPoint y: 56, endPoint x: 265, endPoint y: 57, distance: 169.9
click at [265, 57] on div "Doug Beitz Intuitive Conversations with Doug 1 A weekly Education , Health , Fi…" at bounding box center [201, 72] width 352 height 64
copy h1 "Intuitive Conversations with Doug"
click at [99, 52] on div "Intuitive Conversations with Doug 1" at bounding box center [188, 62] width 182 height 23
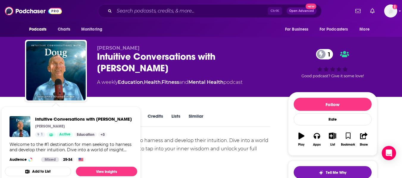
click at [3, 89] on div "Doug Beitz Intuitive Conversations with Doug 1 A weekly Education , Health , Fi…" at bounding box center [201, 48] width 402 height 97
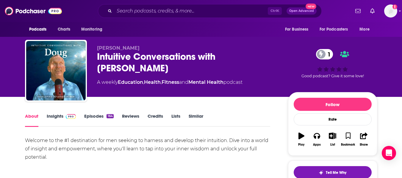
click at [57, 121] on link "Insights" at bounding box center [61, 120] width 29 height 14
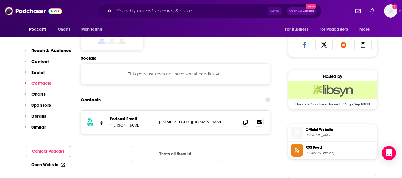
scroll to position [387, 0]
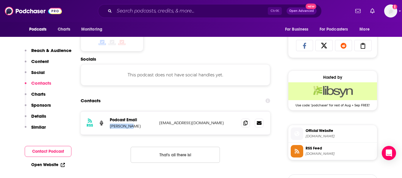
drag, startPoint x: 110, startPoint y: 126, endPoint x: 129, endPoint y: 127, distance: 19.4
click at [129, 127] on p "Doug Beitz" at bounding box center [132, 126] width 45 height 5
copy p "Doug Beitz"
drag, startPoint x: 247, startPoint y: 125, endPoint x: 242, endPoint y: 126, distance: 5.1
click at [247, 125] on icon at bounding box center [245, 123] width 4 height 5
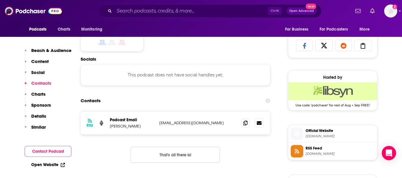
click at [47, 166] on link "Open Website" at bounding box center [48, 164] width 34 height 5
click at [104, 100] on div "Contacts" at bounding box center [176, 100] width 190 height 11
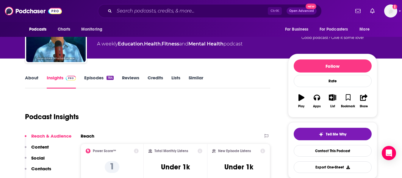
scroll to position [0, 0]
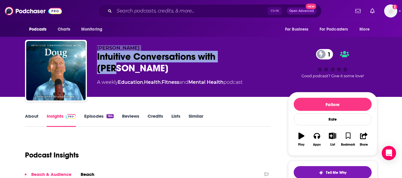
drag, startPoint x: 98, startPoint y: 48, endPoint x: 241, endPoint y: 58, distance: 143.5
click at [241, 58] on div "Doug Beitz Intuitive Conversations with Doug 1 A weekly Education , Health , Fi…" at bounding box center [188, 69] width 182 height 48
copy div "Doug Beitz Intuitive Conversations with Doug"
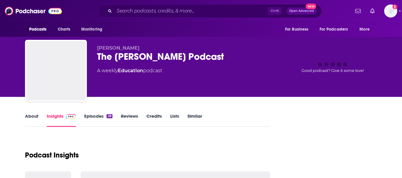
click at [30, 117] on link "About" at bounding box center [31, 120] width 13 height 14
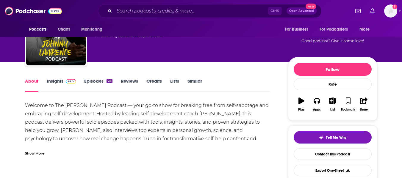
click at [33, 152] on div "Show More" at bounding box center [34, 153] width 19 height 6
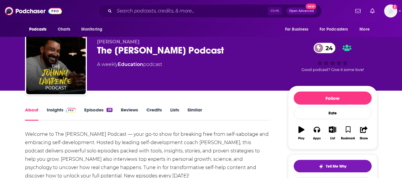
scroll to position [0, 0]
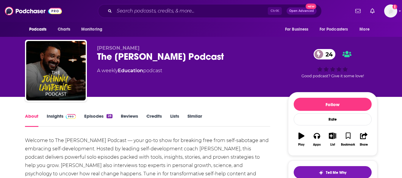
click at [118, 54] on div "The [PERSON_NAME] Podcast 24" at bounding box center [188, 57] width 182 height 12
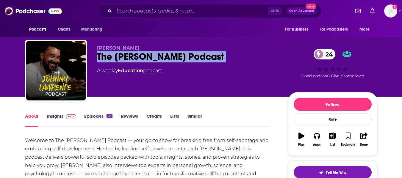
click at [118, 54] on div "The [PERSON_NAME] Podcast 24" at bounding box center [188, 57] width 182 height 12
copy div "The [PERSON_NAME] Podcast 24"
click at [54, 121] on link "Insights" at bounding box center [61, 120] width 29 height 14
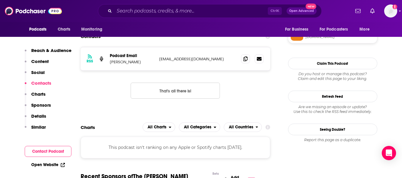
scroll to position [430, 0]
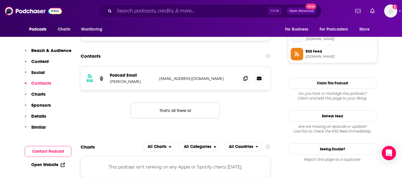
drag, startPoint x: 110, startPoint y: 82, endPoint x: 141, endPoint y: 83, distance: 30.9
click at [141, 83] on p "[PERSON_NAME]" at bounding box center [132, 81] width 45 height 5
copy p "[PERSON_NAME]"
click at [245, 82] on span at bounding box center [245, 78] width 9 height 9
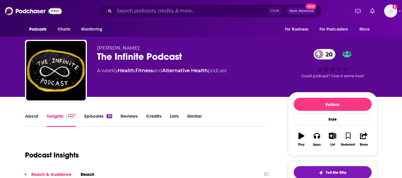
click at [25, 125] on link "About" at bounding box center [31, 120] width 13 height 14
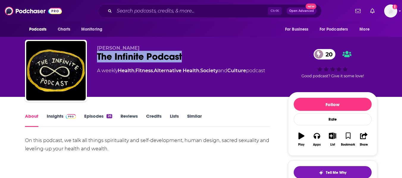
drag, startPoint x: 98, startPoint y: 57, endPoint x: 181, endPoint y: 55, distance: 83.6
click at [181, 55] on div "The Infinite Podcast 20" at bounding box center [188, 57] width 182 height 12
copy h1 "The Infinite Podcast"
click at [52, 116] on link "Insights" at bounding box center [61, 120] width 29 height 14
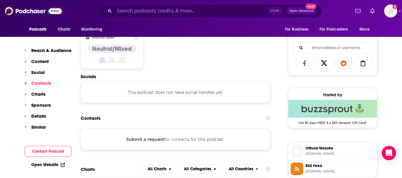
scroll to position [448, 0]
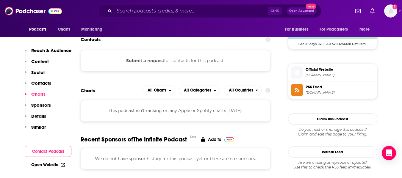
click at [51, 164] on link "Open Website" at bounding box center [48, 164] width 34 height 5
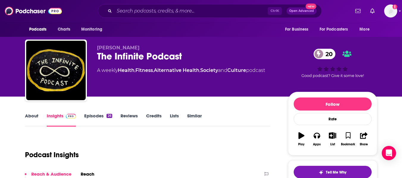
scroll to position [0, 0]
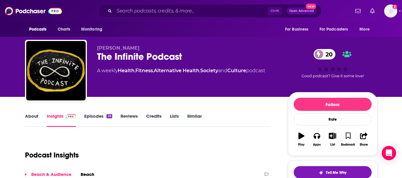
drag, startPoint x: 98, startPoint y: 47, endPoint x: 136, endPoint y: 49, distance: 38.4
click at [136, 49] on p "[PERSON_NAME]" at bounding box center [188, 48] width 182 height 6
copy span "[PERSON_NAME]"
click at [99, 49] on span "[PERSON_NAME]" at bounding box center [118, 48] width 43 height 6
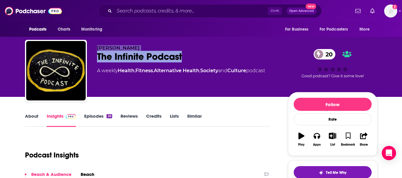
drag, startPoint x: 97, startPoint y: 47, endPoint x: 208, endPoint y: 54, distance: 111.2
click at [208, 54] on div "[PERSON_NAME] The Infinite Podcast 20 A weekly Health , Fitness , Alternative H…" at bounding box center [188, 69] width 182 height 48
copy div "[PERSON_NAME] The Infinite Podcast"
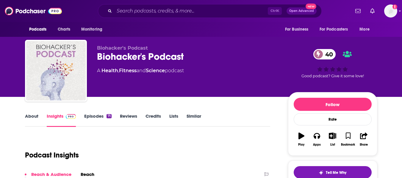
click at [30, 118] on link "About" at bounding box center [31, 120] width 13 height 14
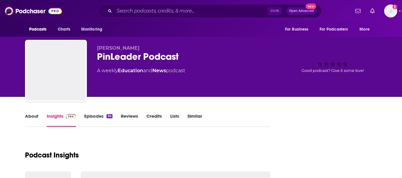
click at [30, 118] on link "About" at bounding box center [31, 120] width 13 height 14
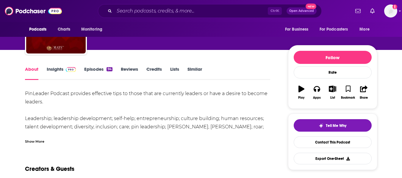
scroll to position [56, 0]
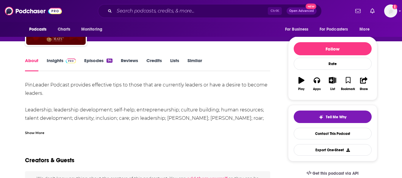
click at [35, 130] on div "Show More" at bounding box center [34, 133] width 19 height 6
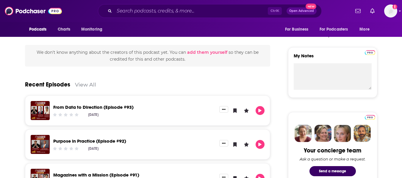
scroll to position [0, 0]
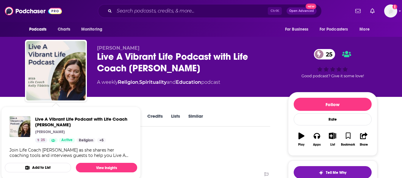
click at [0, 78] on div "[PERSON_NAME] Live A Vibrant Life Podcast with Life Coach [PERSON_NAME] 25 A we…" at bounding box center [201, 48] width 402 height 97
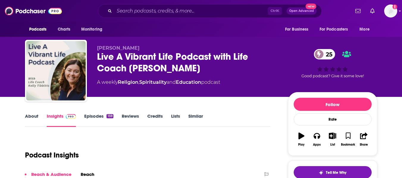
click at [34, 120] on link "About" at bounding box center [31, 120] width 13 height 14
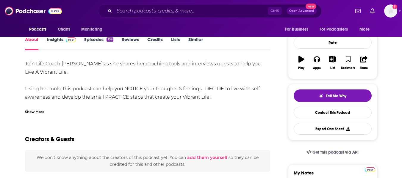
scroll to position [77, 0]
click at [38, 110] on div "Show More" at bounding box center [34, 111] width 19 height 6
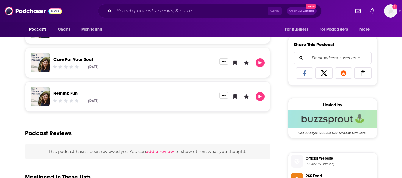
scroll to position [365, 0]
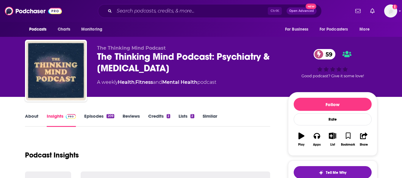
drag, startPoint x: 0, startPoint y: 0, endPoint x: 31, endPoint y: 115, distance: 119.0
click at [31, 115] on link "About" at bounding box center [31, 120] width 13 height 14
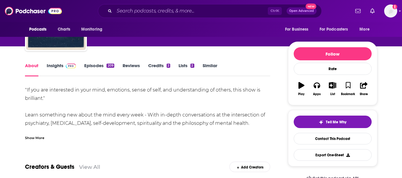
scroll to position [52, 0]
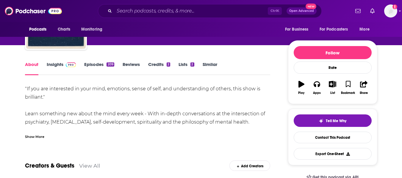
click at [37, 135] on div "Show More" at bounding box center [34, 137] width 19 height 6
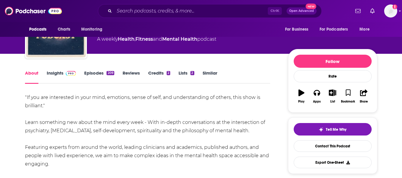
scroll to position [0, 0]
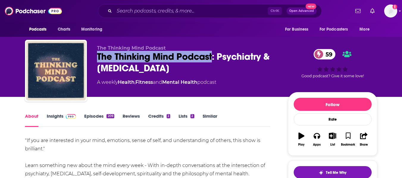
drag, startPoint x: 99, startPoint y: 56, endPoint x: 212, endPoint y: 59, distance: 113.1
click at [212, 59] on div "The Thinking Mind Podcast: Psychiatry & [MEDICAL_DATA] 59" at bounding box center [188, 62] width 182 height 23
copy h1 "The Thinking Mind Podcast"
click at [57, 120] on link "Insights" at bounding box center [61, 120] width 29 height 14
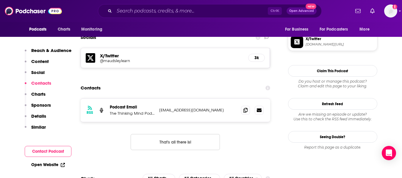
scroll to position [514, 0]
click at [246, 107] on icon at bounding box center [245, 109] width 4 height 5
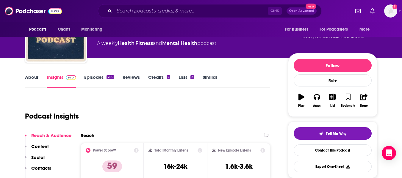
scroll to position [0, 0]
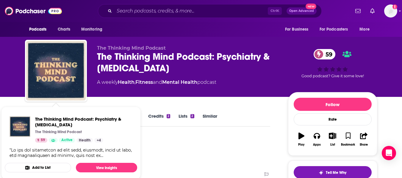
click at [11, 89] on div "The Thinking Mind Podcast The Thinking Mind Podcast: Psychiatry & Psychotherapy…" at bounding box center [201, 48] width 381 height 97
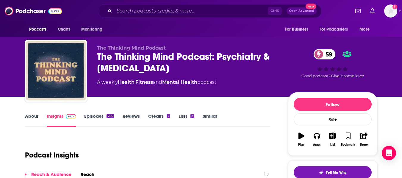
click at [32, 119] on link "About" at bounding box center [31, 120] width 13 height 14
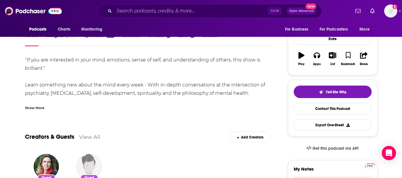
scroll to position [81, 0]
click at [29, 107] on div "Show More" at bounding box center [34, 107] width 19 height 6
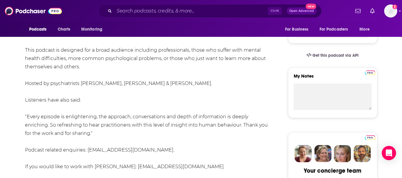
scroll to position [174, 0]
drag, startPoint x: 82, startPoint y: 85, endPoint x: 217, endPoint y: 85, distance: 135.1
click at [217, 85] on div ""If you are interested in your mind, emotions, sense of self, and understanding…" at bounding box center [147, 75] width 245 height 225
copy div "Dr. Alex Curmi, Dr. Anya Borissova & Dr. Rebecca Wilkinson"
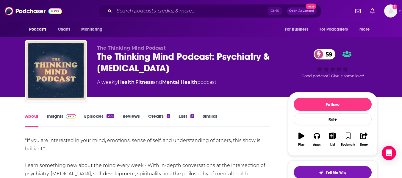
click at [211, 117] on link "Similar" at bounding box center [210, 120] width 15 height 14
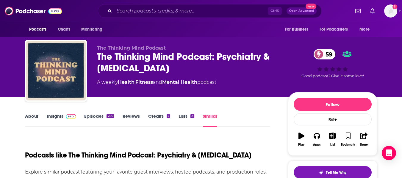
click at [0, 96] on div "The Thinking Mind Podcast The Thinking Mind Podcast: Psychiatry & Psychotherapy…" at bounding box center [201, 48] width 402 height 97
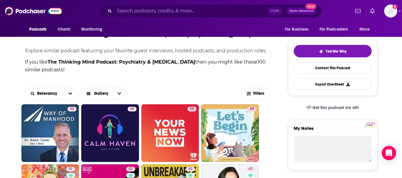
scroll to position [134, 0]
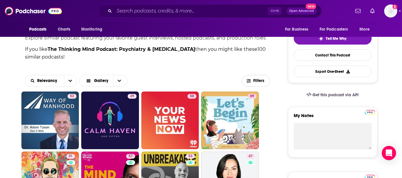
click at [259, 83] on button "Filters" at bounding box center [256, 81] width 29 height 12
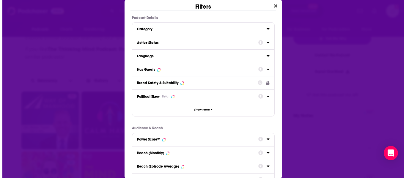
scroll to position [0, 0]
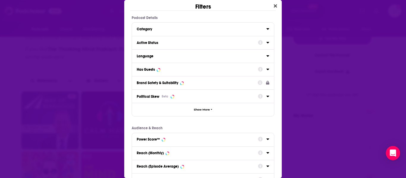
click at [200, 47] on div "Active Status" at bounding box center [203, 42] width 142 height 13
click at [212, 43] on div "Active Status" at bounding box center [196, 43] width 118 height 4
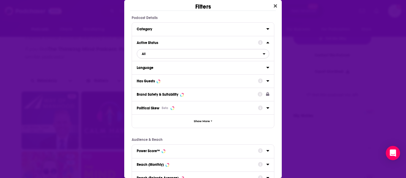
click at [217, 54] on span "All" at bounding box center [200, 54] width 126 height 8
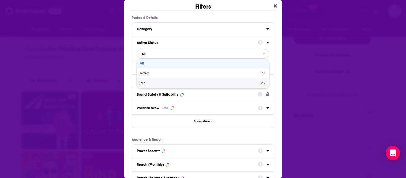
click at [207, 79] on div "Idle 23" at bounding box center [203, 83] width 133 height 10
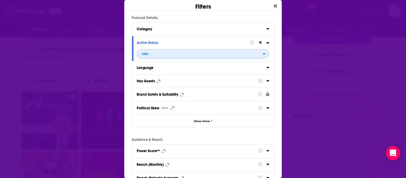
click at [220, 55] on span "Idle" at bounding box center [200, 54] width 126 height 8
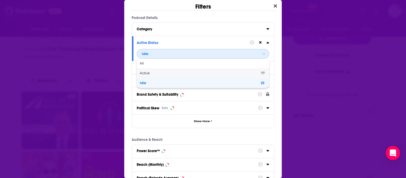
click at [201, 75] on span "Active" at bounding box center [172, 73] width 65 height 3
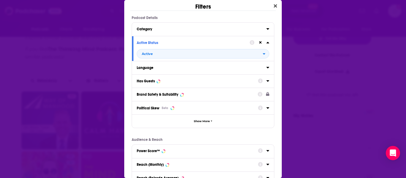
click at [188, 82] on div "Has Guests" at bounding box center [196, 81] width 118 height 4
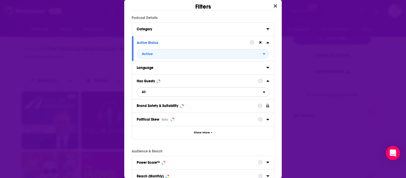
click at [180, 91] on span "All" at bounding box center [200, 92] width 126 height 8
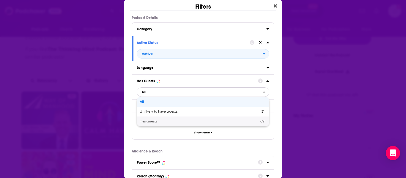
click at [180, 119] on div "Has guests 69" at bounding box center [203, 122] width 133 height 10
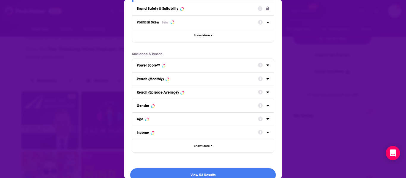
scroll to position [107, 0]
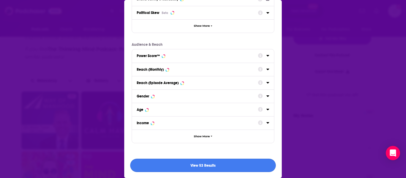
click at [185, 165] on button "View 53 Results" at bounding box center [203, 165] width 146 height 13
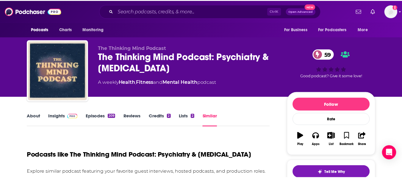
scroll to position [134, 0]
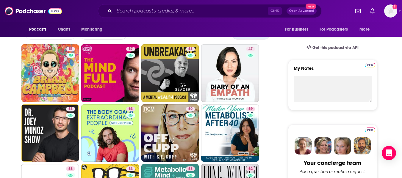
scroll to position [182, 0]
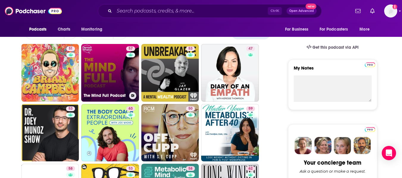
click at [112, 82] on link "57 The Mind Full Podcast" at bounding box center [110, 73] width 58 height 58
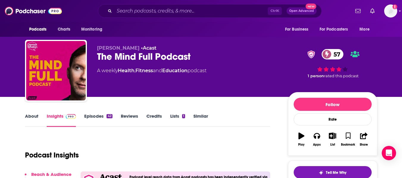
click at [35, 119] on link "About" at bounding box center [31, 120] width 13 height 14
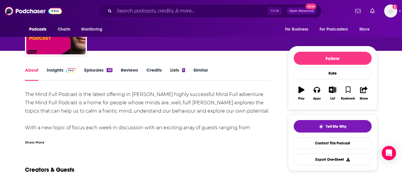
scroll to position [46, 0]
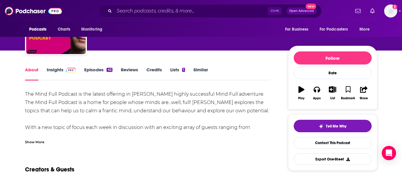
click at [39, 143] on div "Show More" at bounding box center [34, 142] width 19 height 6
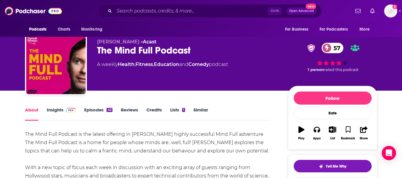
scroll to position [0, 0]
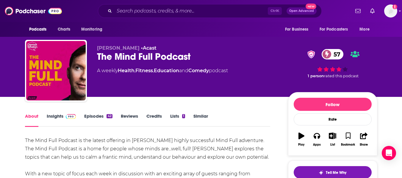
click at [114, 57] on div "The Mind Full Podcast 57" at bounding box center [188, 57] width 182 height 12
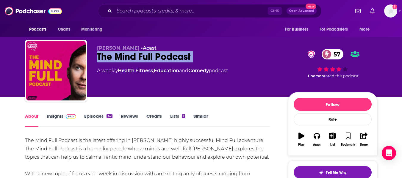
click at [114, 57] on div "The Mind Full Podcast 57" at bounding box center [188, 57] width 182 height 12
copy div "The Mind Full Podcast 57"
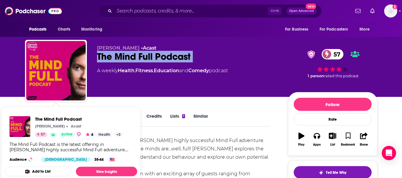
click at [6, 88] on div "Dermot Whelan • Acast The Mind Full Podcast 57 A weekly Health , Fitness , Educ…" at bounding box center [201, 48] width 402 height 97
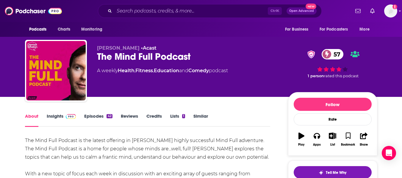
click at [53, 118] on link "Insights" at bounding box center [61, 120] width 29 height 14
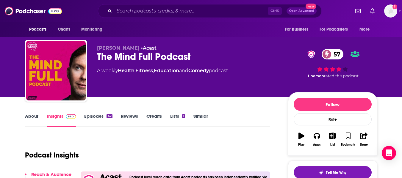
drag, startPoint x: 114, startPoint y: 58, endPoint x: 153, endPoint y: 57, distance: 39.0
click at [153, 57] on div "The Mind Full Podcast 57" at bounding box center [188, 57] width 182 height 12
copy h2 "Mind Full"
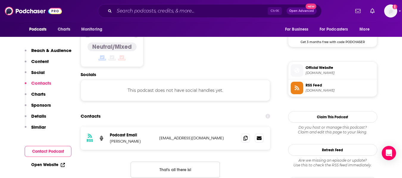
scroll to position [498, 0]
click at [43, 164] on link "Open Website" at bounding box center [48, 164] width 34 height 5
drag, startPoint x: 110, startPoint y: 113, endPoint x: 138, endPoint y: 114, distance: 27.7
click at [138, 139] on p "Dermot Whelan" at bounding box center [132, 141] width 45 height 5
copy p "Dermot Whelan"
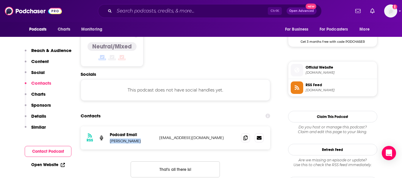
copy p "Dermot Whelan"
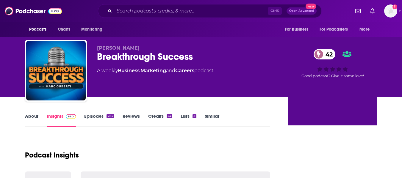
click at [32, 119] on link "About" at bounding box center [31, 120] width 13 height 14
